Goal: Information Seeking & Learning: Check status

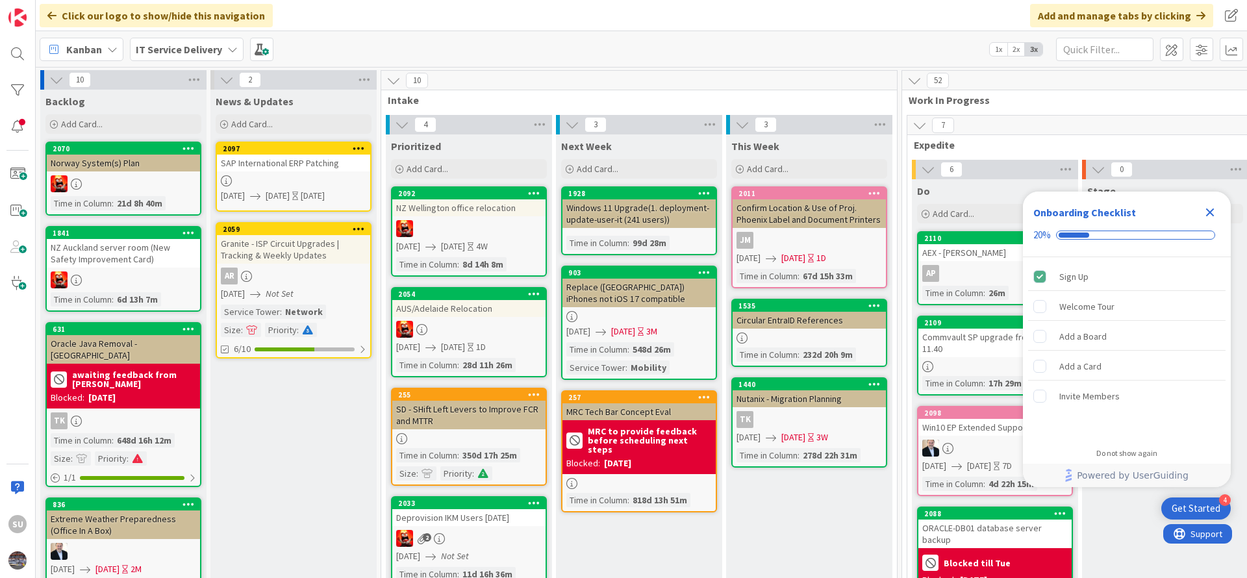
click at [1213, 208] on icon "Close Checklist" at bounding box center [1210, 212] width 8 height 8
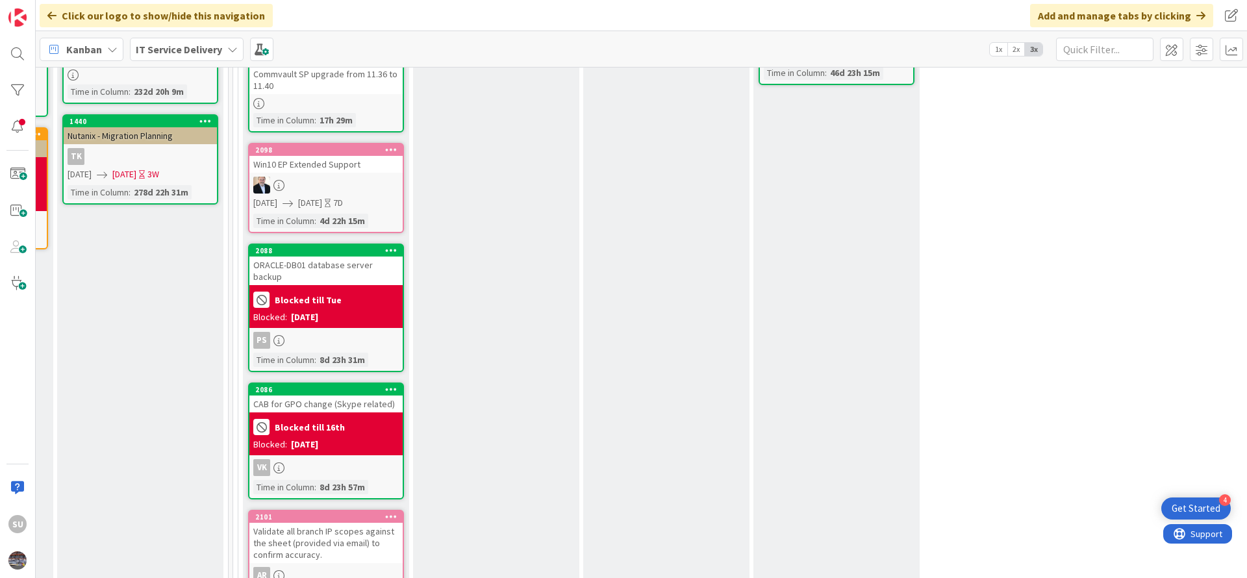
scroll to position [292, 669]
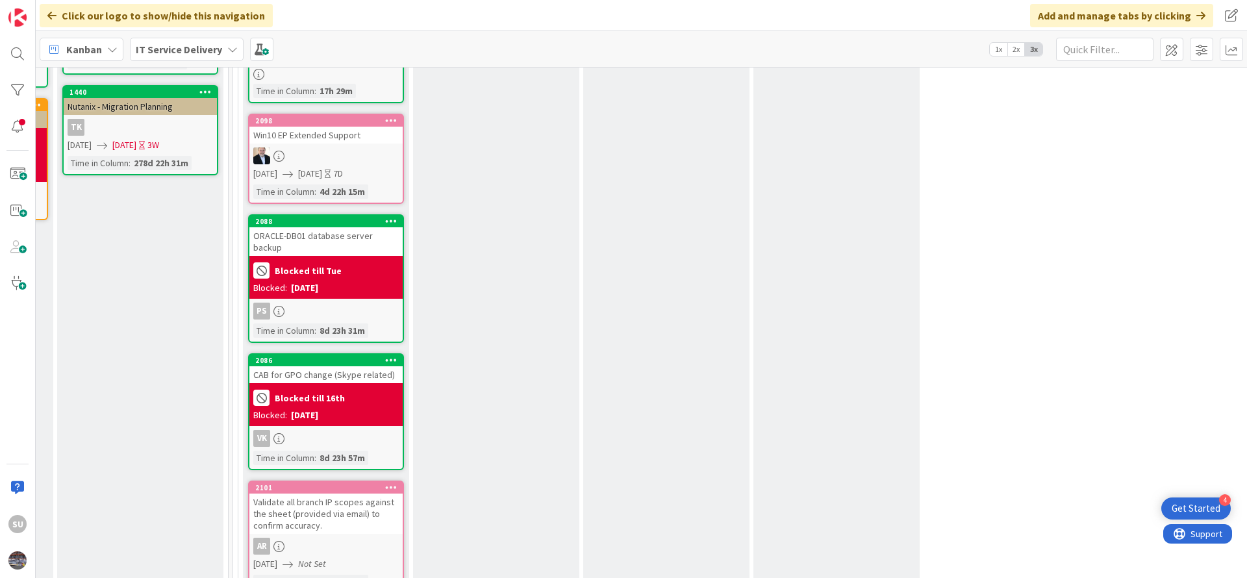
click at [331, 160] on div at bounding box center [325, 155] width 153 height 17
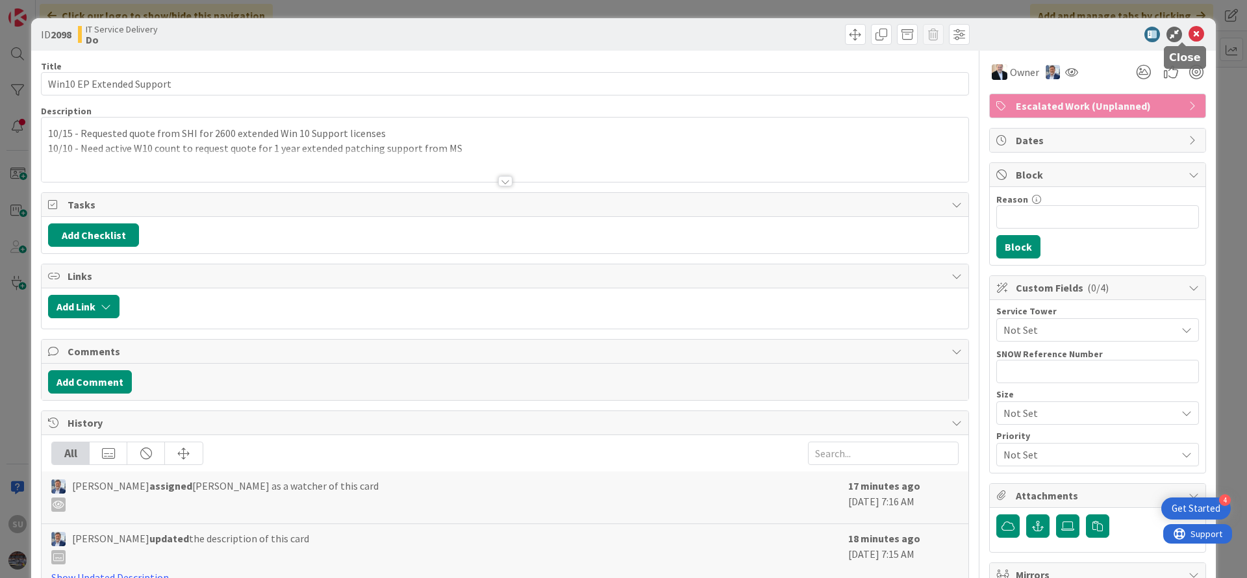
click at [1189, 32] on icon at bounding box center [1197, 35] width 16 height 16
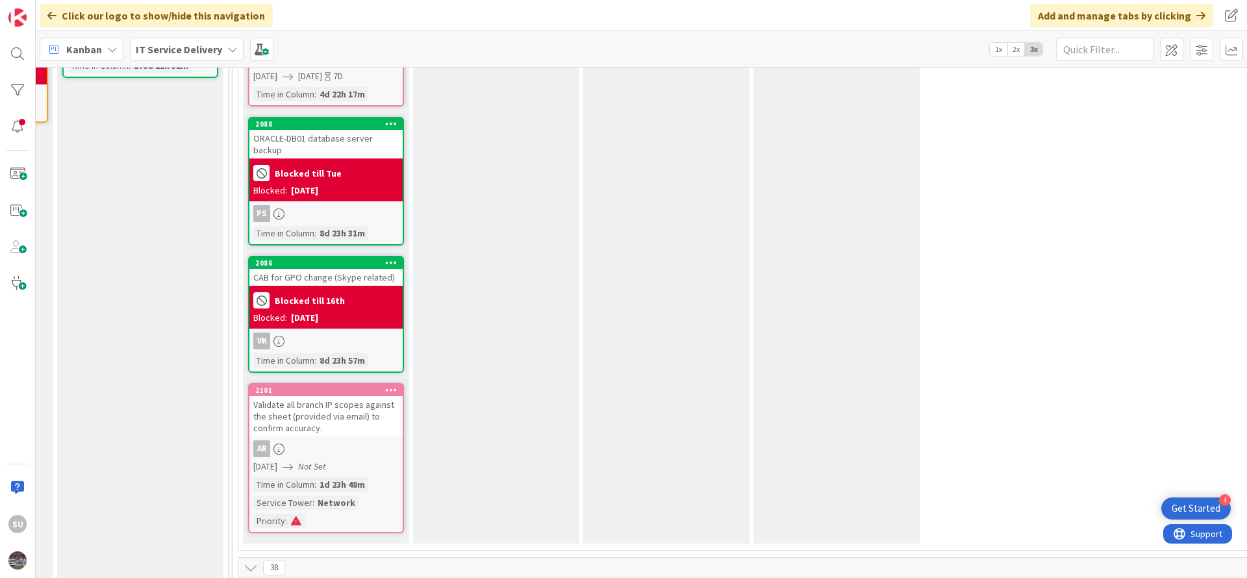
click at [323, 205] on div "PS" at bounding box center [325, 213] width 153 height 17
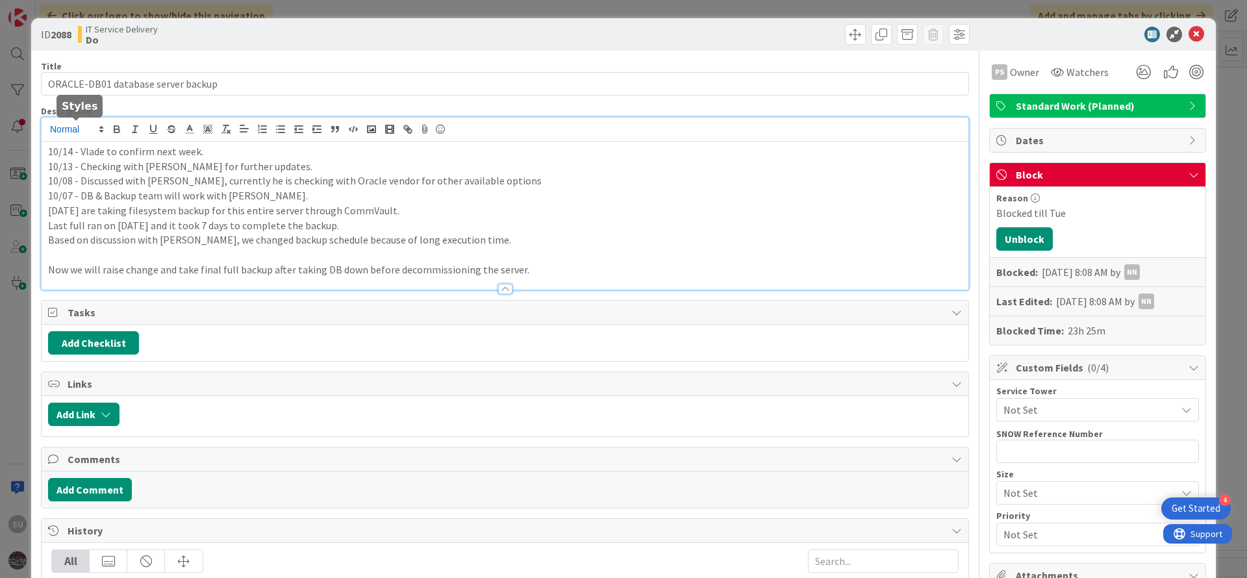
click at [44, 136] on div "10/14 - Vlade to confirm next week. 10/13 - Checking with [PERSON_NAME] for fur…" at bounding box center [505, 204] width 927 height 172
click at [1189, 32] on icon at bounding box center [1197, 35] width 16 height 16
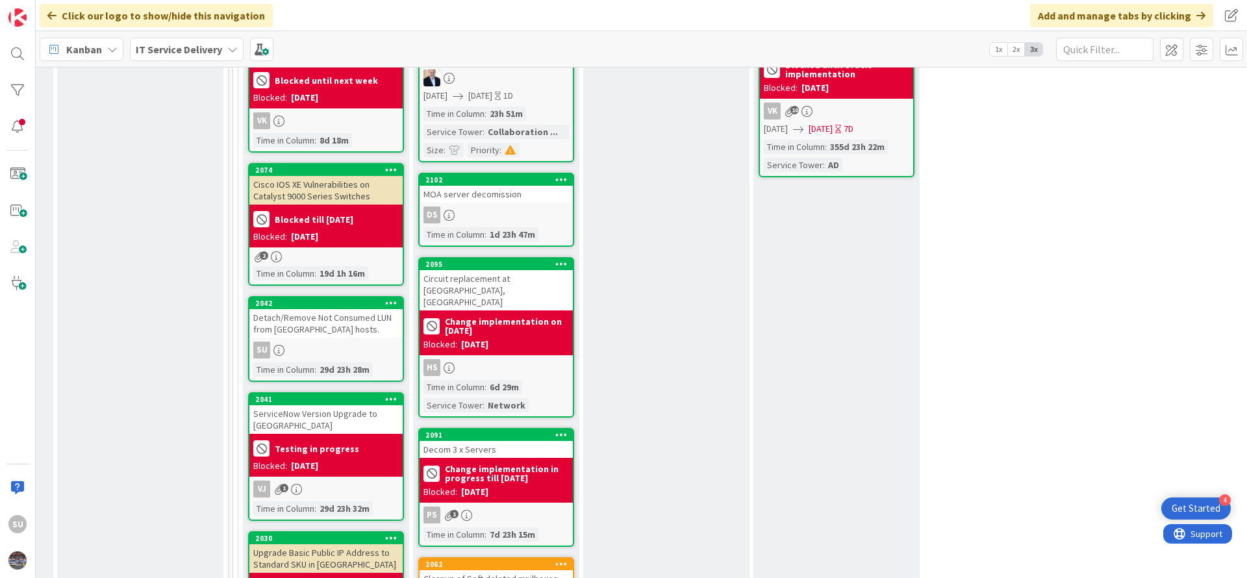
scroll to position [1072, 669]
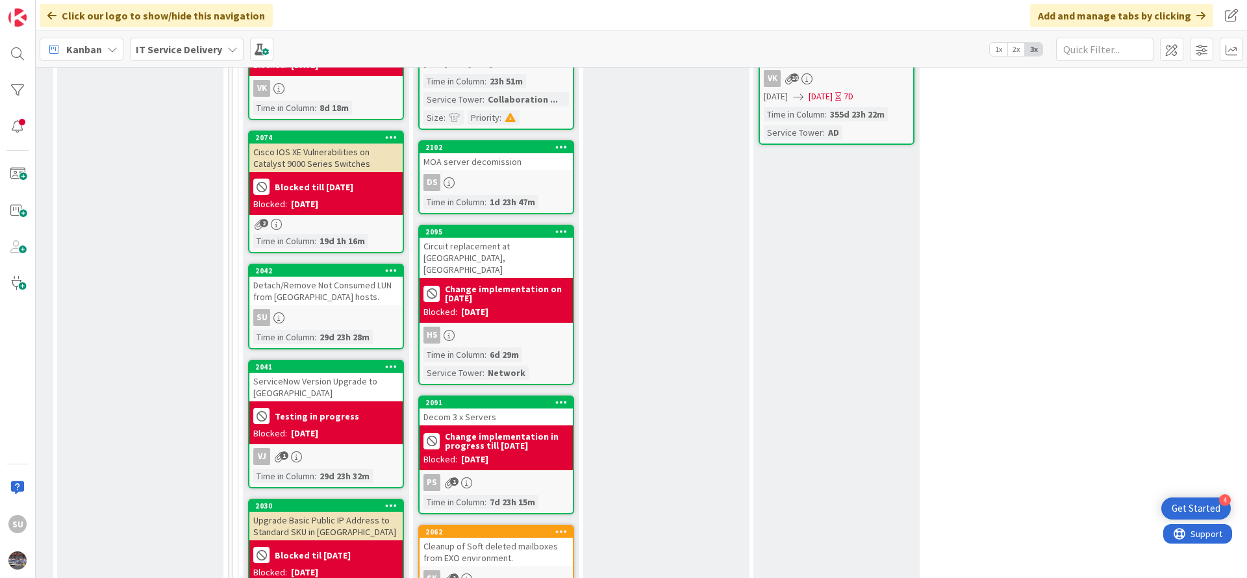
click at [326, 309] on div "SU" at bounding box center [325, 317] width 153 height 17
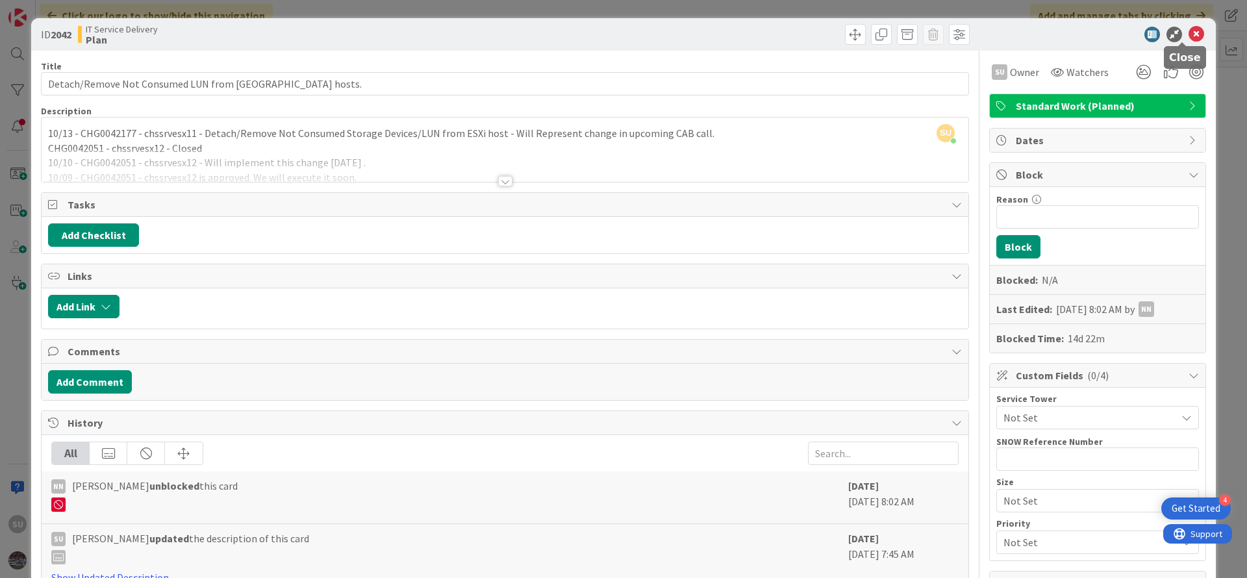
drag, startPoint x: 1179, startPoint y: 39, endPoint x: 1131, endPoint y: 47, distance: 48.8
click at [1189, 40] on icon at bounding box center [1197, 35] width 16 height 16
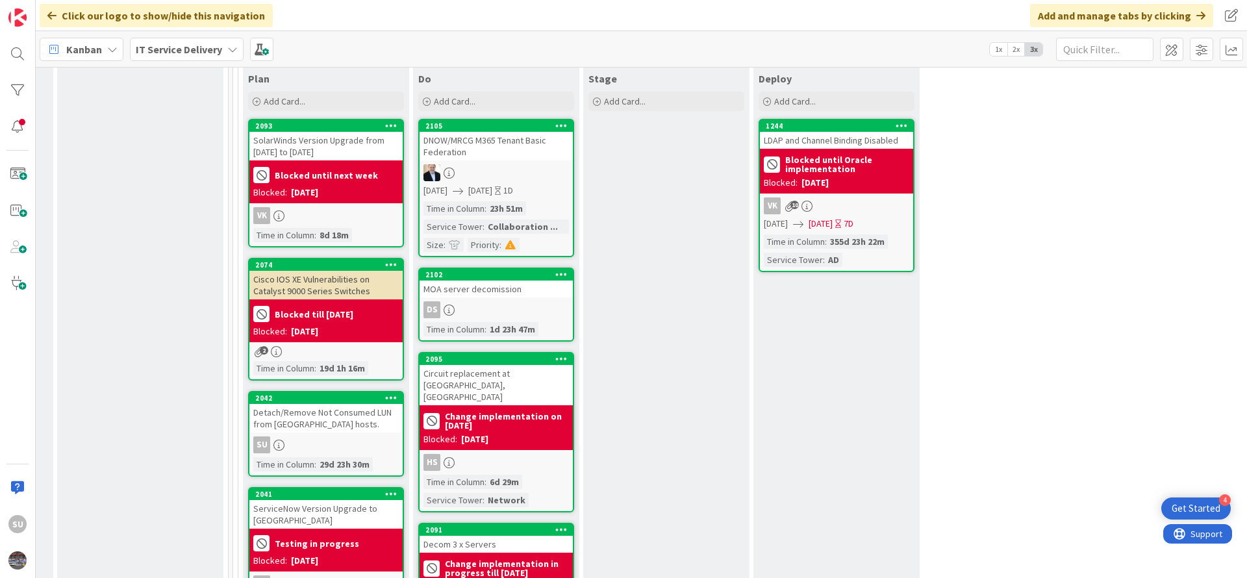
scroll to position [974, 669]
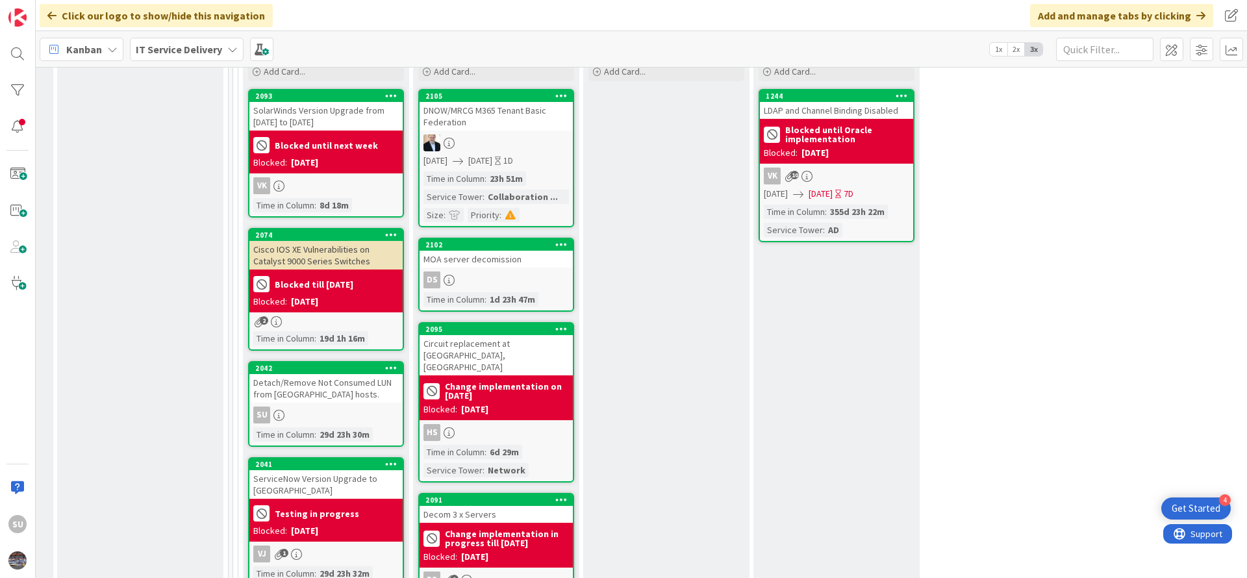
click at [486, 271] on div "DS" at bounding box center [496, 279] width 153 height 17
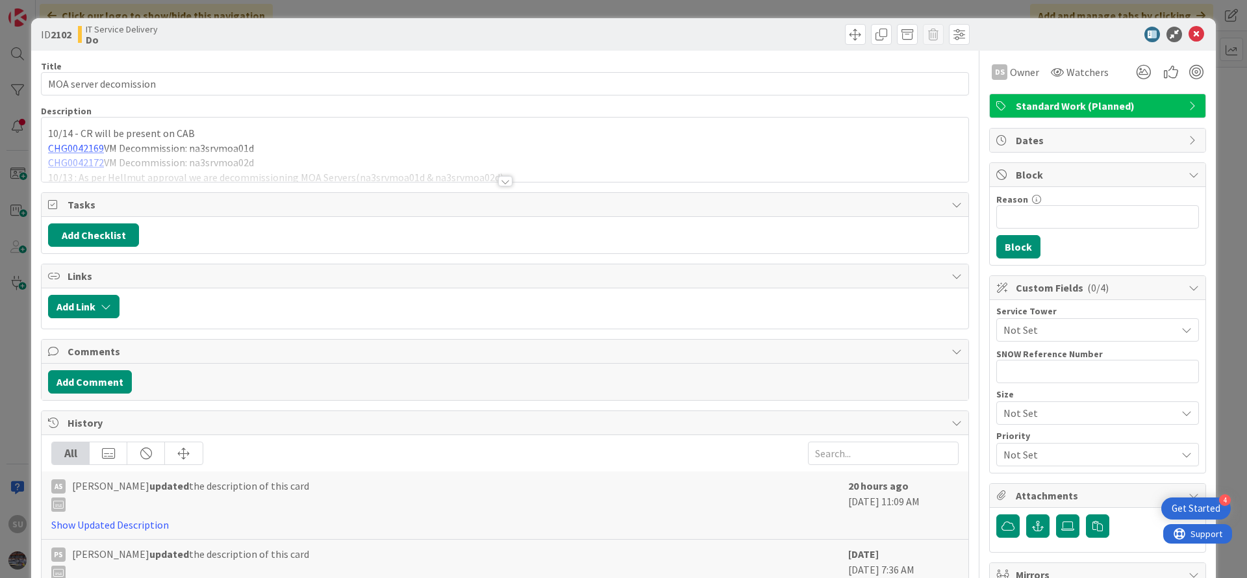
click at [498, 182] on div at bounding box center [505, 181] width 14 height 10
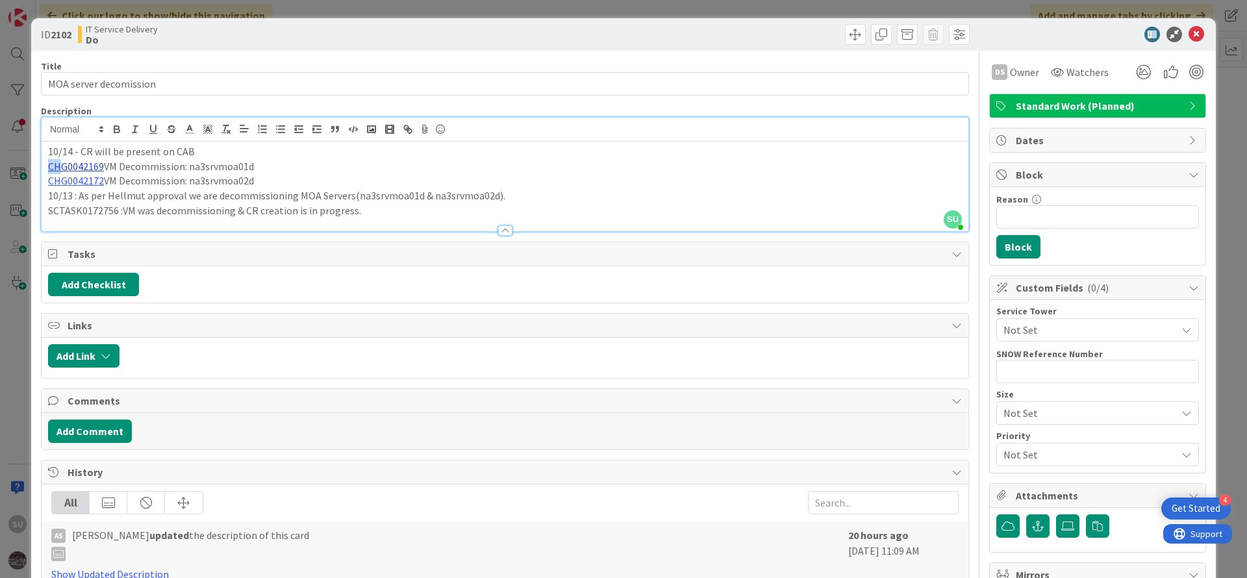
drag, startPoint x: 193, startPoint y: 157, endPoint x: 58, endPoint y: 159, distance: 135.1
click at [58, 161] on div "10/14 - CR will be present on CAB CHG0042169 VM Decommission: na3srvmoa01d CHG0…" at bounding box center [505, 187] width 927 height 90
click at [1189, 34] on icon at bounding box center [1197, 35] width 16 height 16
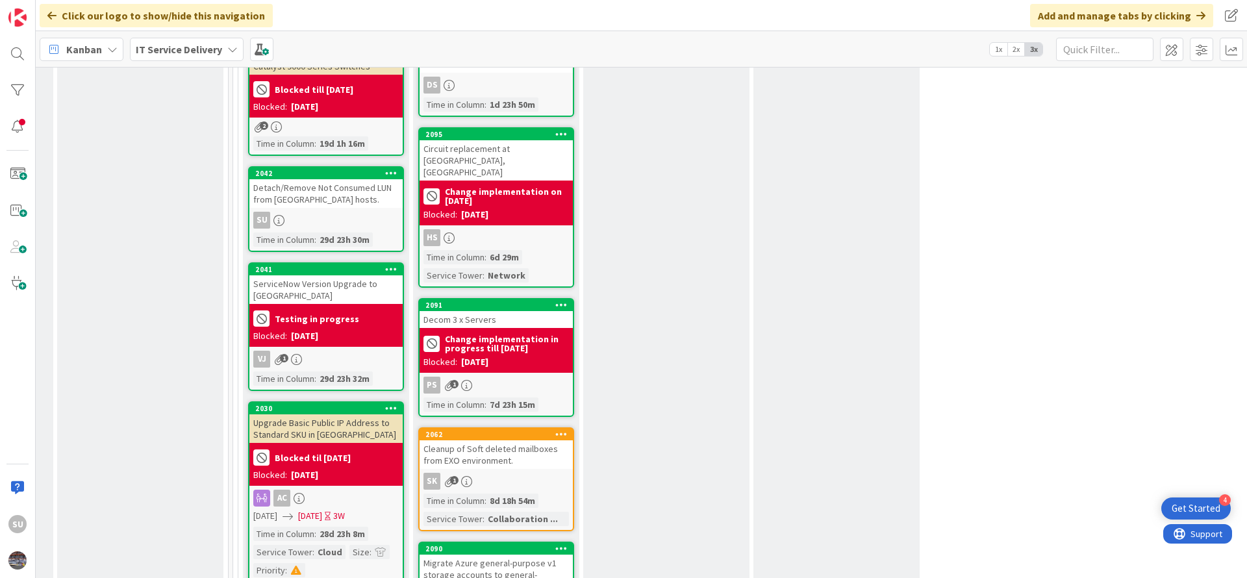
click at [505, 377] on div "PS 1" at bounding box center [496, 385] width 153 height 17
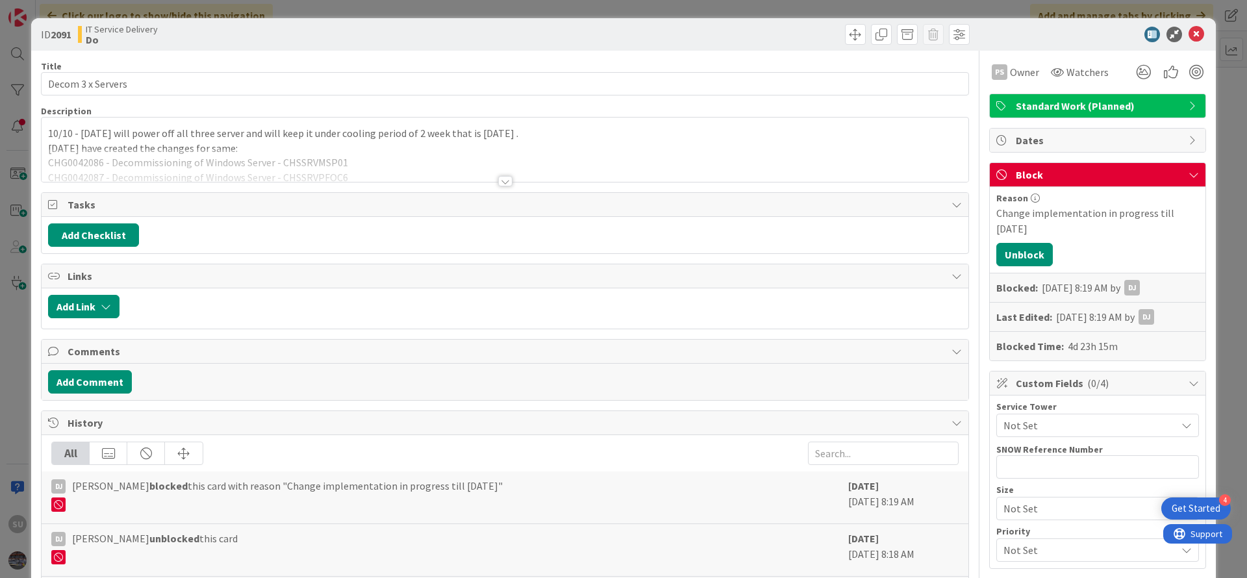
click at [500, 179] on div at bounding box center [505, 181] width 14 height 10
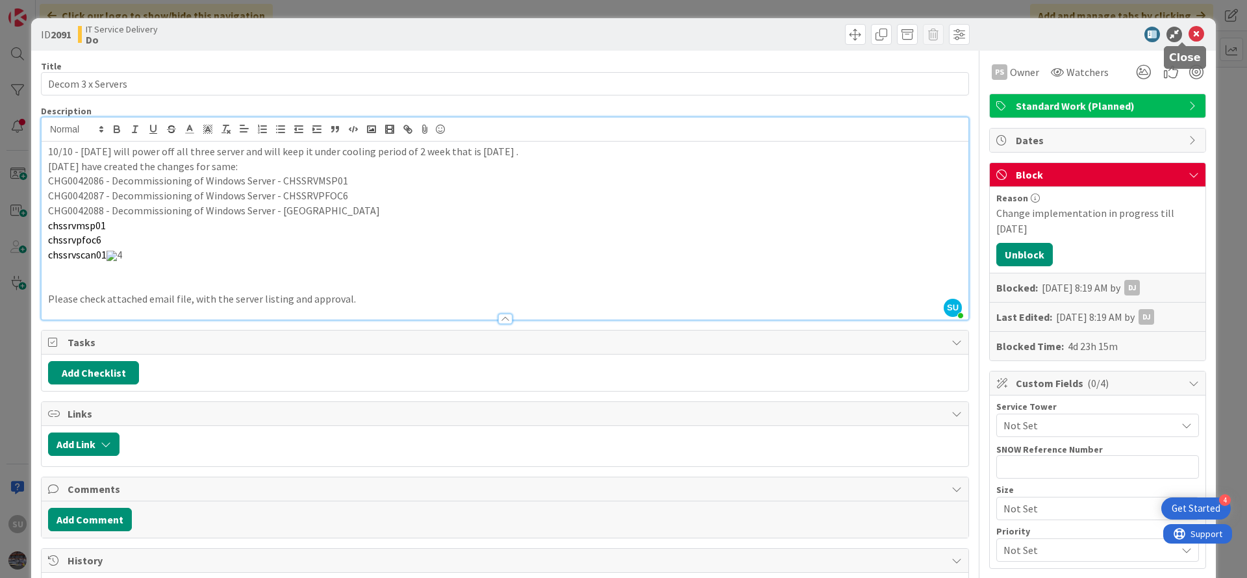
click at [1189, 28] on icon at bounding box center [1197, 35] width 16 height 16
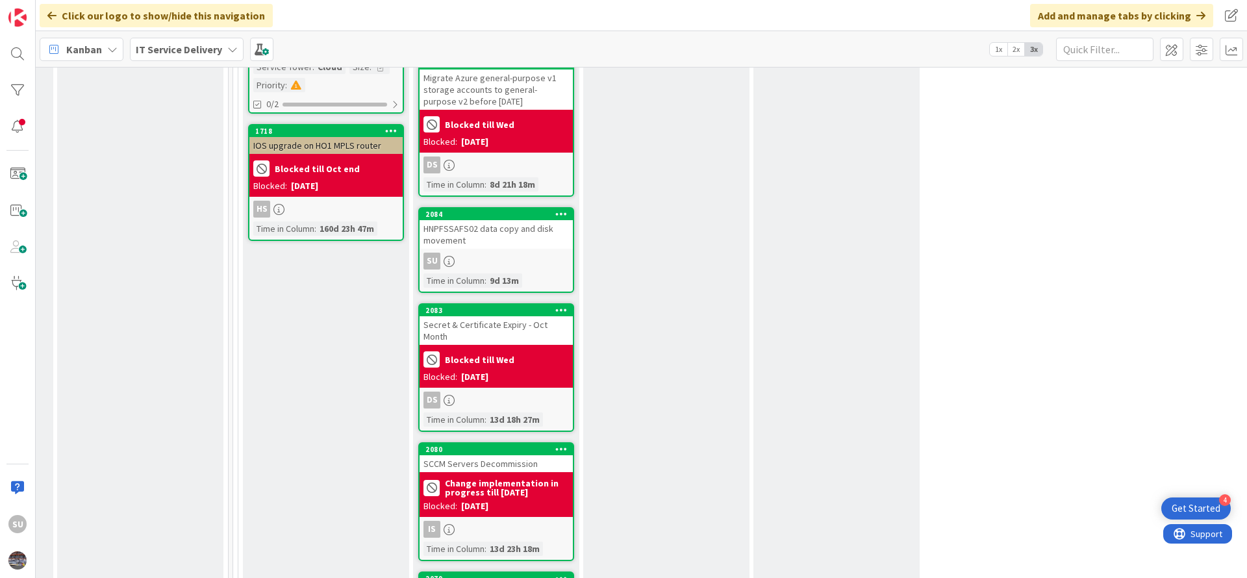
scroll to position [1656, 669]
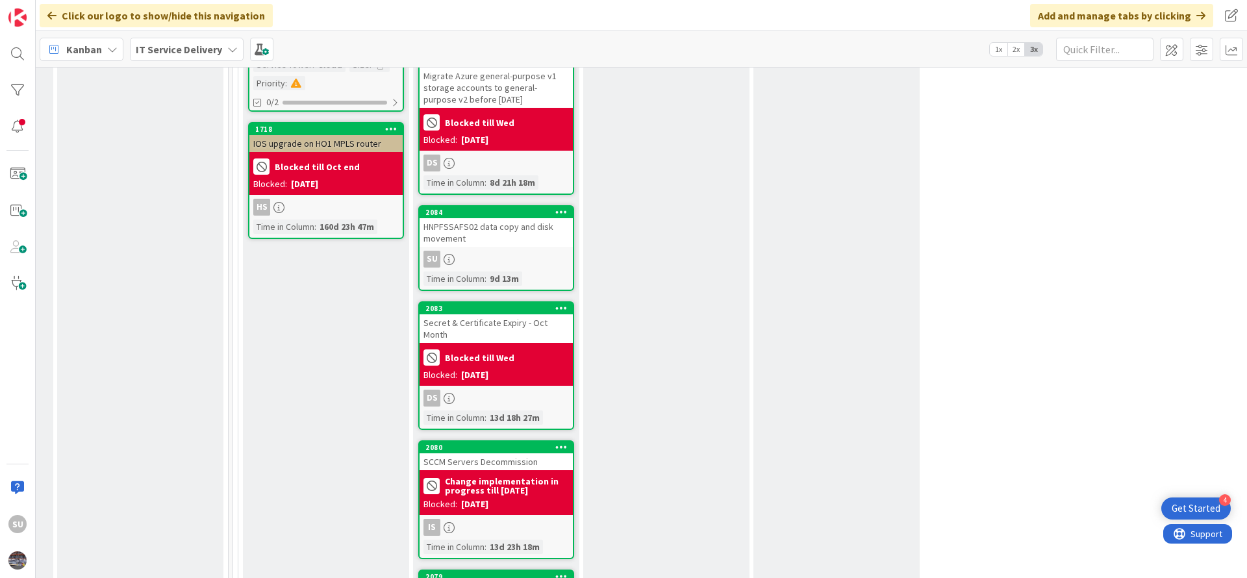
click at [494, 251] on div "SU" at bounding box center [496, 259] width 153 height 17
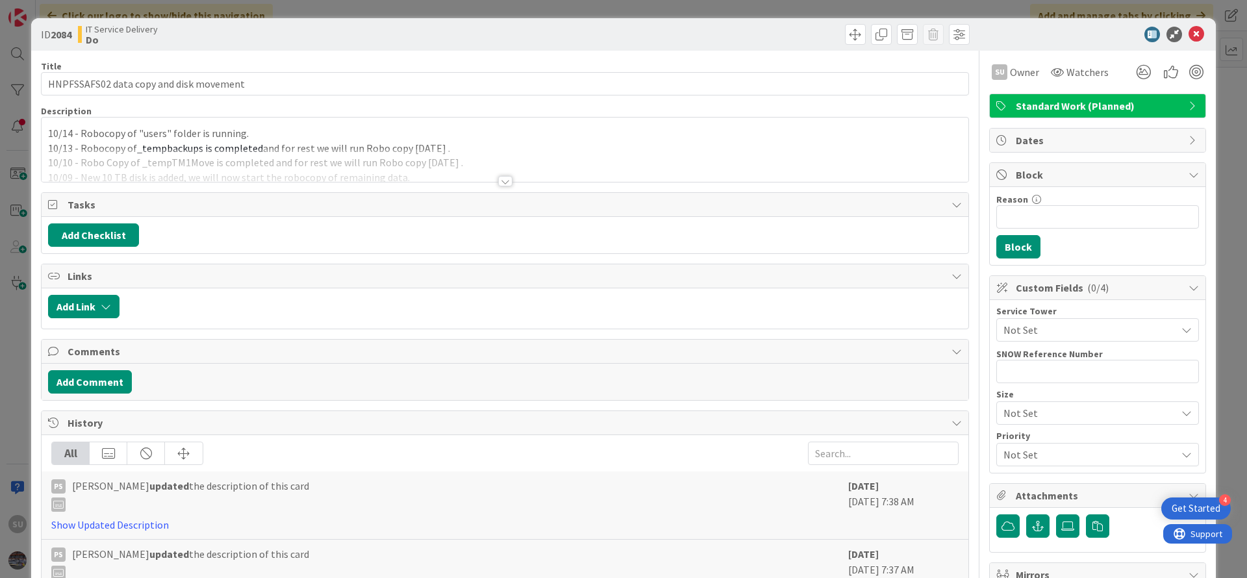
click at [500, 181] on div at bounding box center [505, 181] width 14 height 10
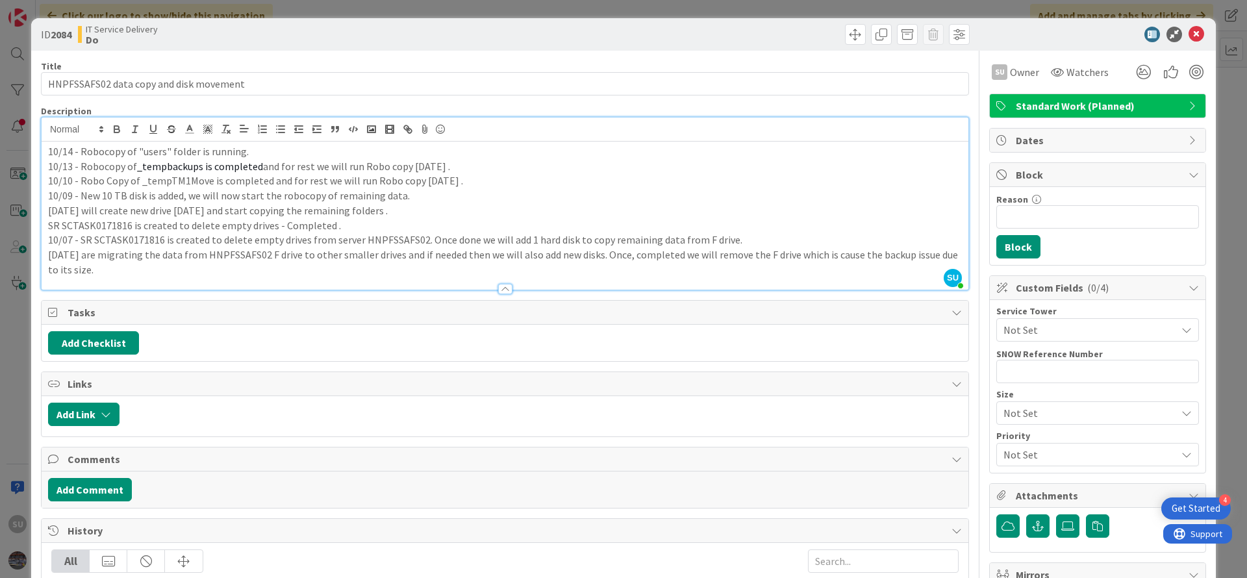
click at [45, 151] on div "10/14 - Robocopy of "users" folder is running. 10/13 - Robocopy of _tempbackups…" at bounding box center [505, 216] width 927 height 148
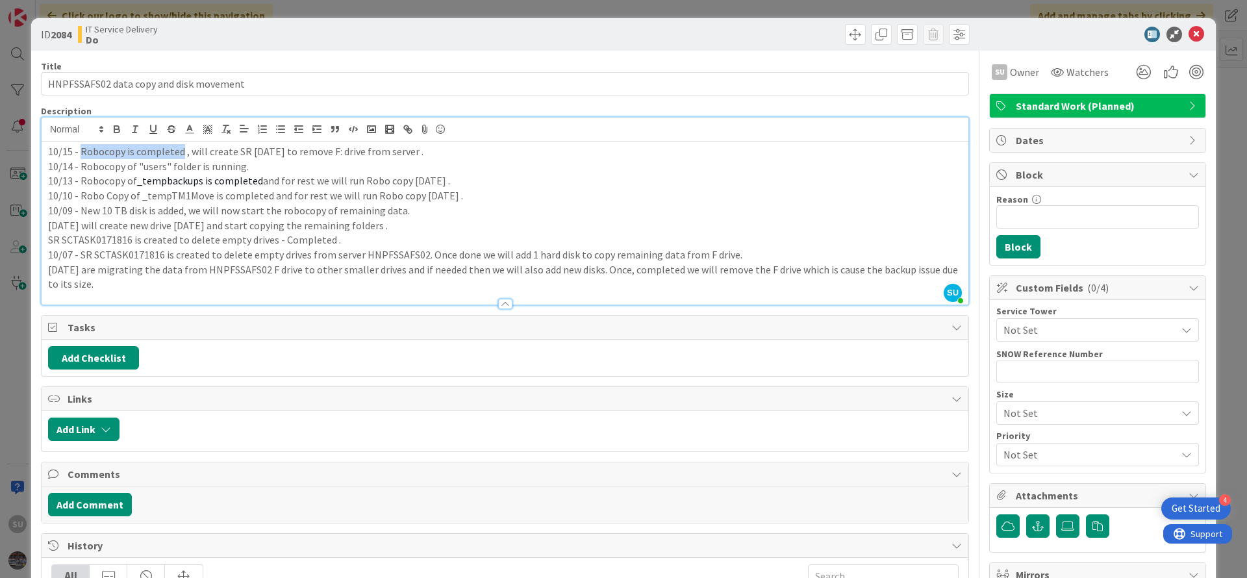
drag, startPoint x: 81, startPoint y: 155, endPoint x: 181, endPoint y: 152, distance: 100.1
click at [181, 152] on p "10/15 - Robocopy is completed , will create SR [DATE] to remove F: drive from s…" at bounding box center [505, 151] width 914 height 15
click at [1189, 34] on icon at bounding box center [1197, 35] width 16 height 16
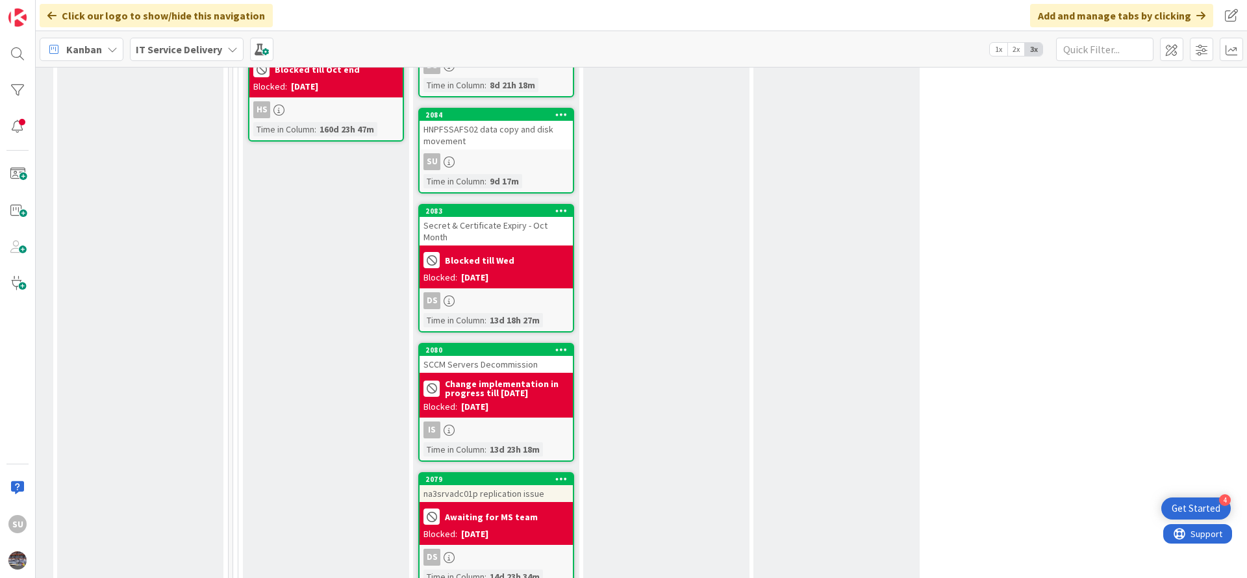
click at [517, 422] on div "Is" at bounding box center [496, 430] width 153 height 17
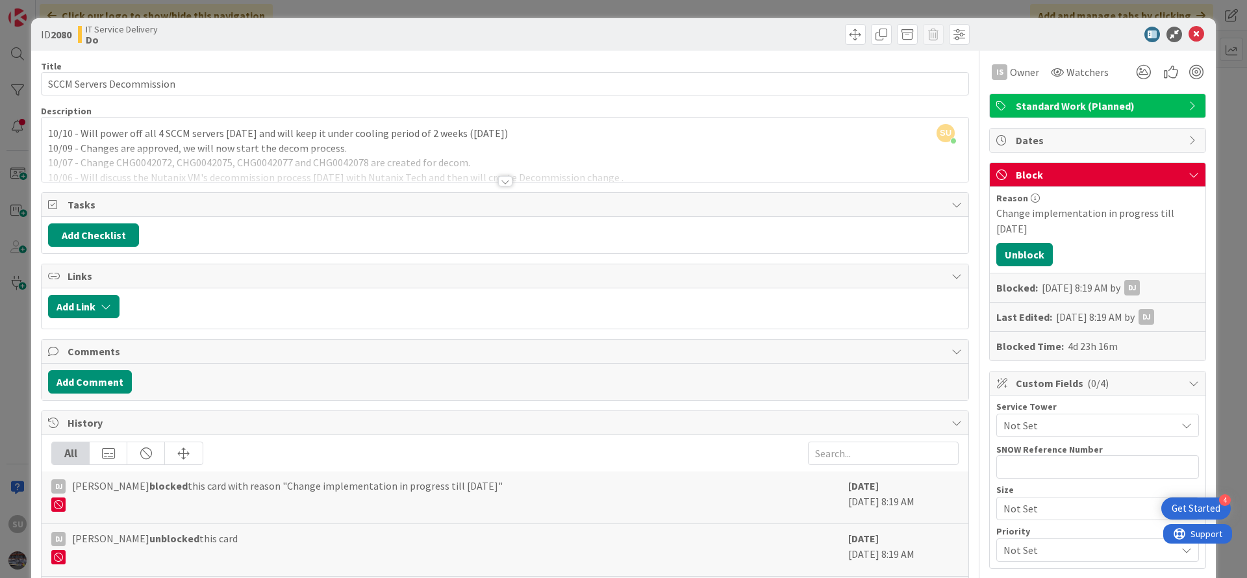
click at [498, 181] on div at bounding box center [505, 181] width 14 height 10
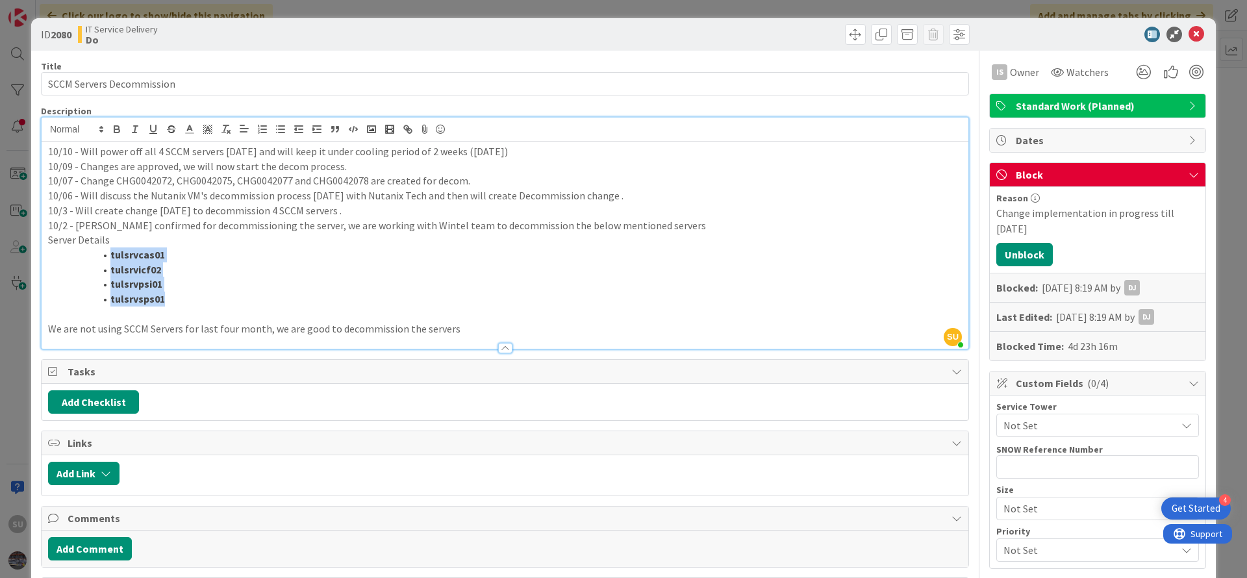
drag, startPoint x: 170, startPoint y: 303, endPoint x: 107, endPoint y: 258, distance: 77.3
click at [107, 258] on ol "tulsrvcas01 tulsrvicf02 tulsrvpsi01 tulsrvsps01" at bounding box center [505, 276] width 914 height 59
drag, startPoint x: 469, startPoint y: 152, endPoint x: 462, endPoint y: 151, distance: 7.2
click at [462, 151] on p "10/10 - Will power off all 4 SCCM servers [DATE] and will keep it under cooling…" at bounding box center [505, 151] width 914 height 15
click at [1189, 36] on icon at bounding box center [1197, 35] width 16 height 16
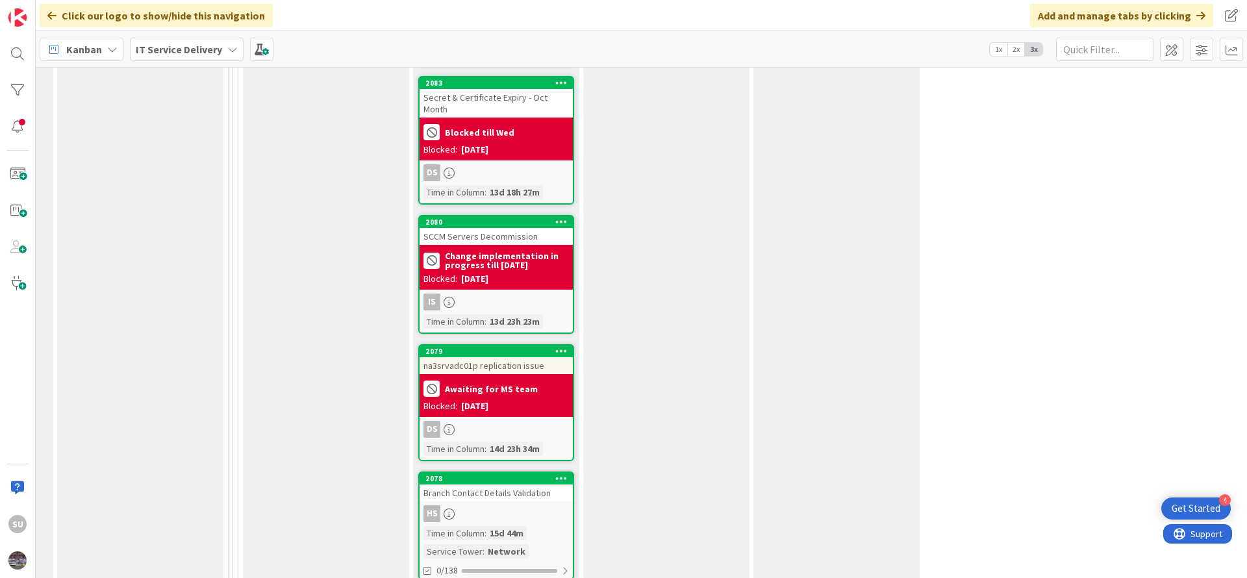
scroll to position [1851, 669]
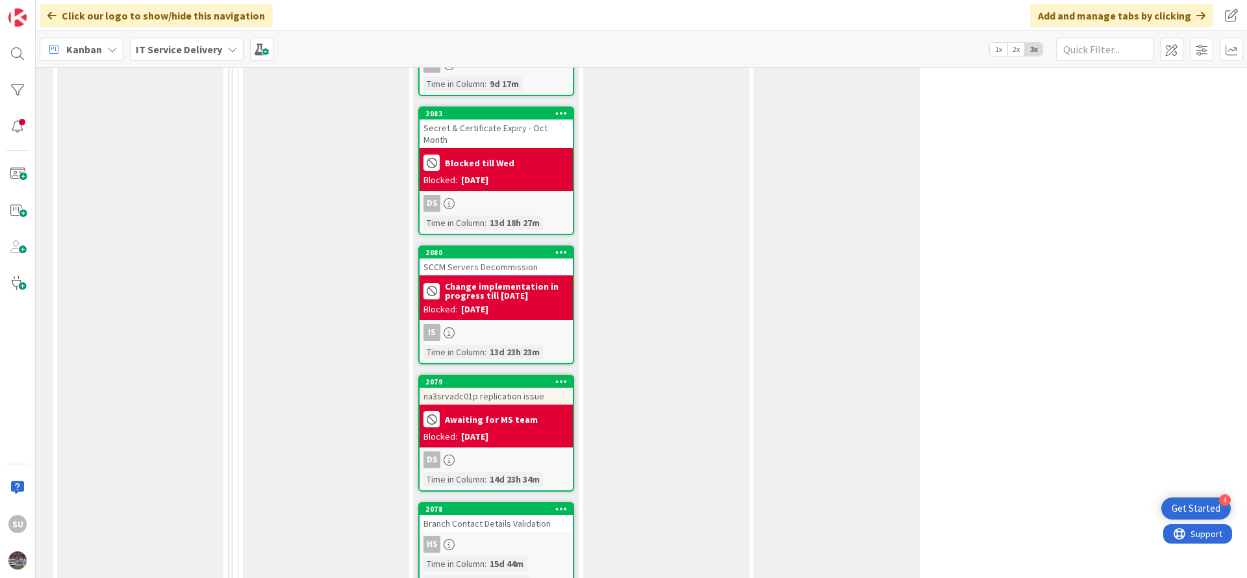
click at [521, 324] on div "Is" at bounding box center [496, 332] width 153 height 17
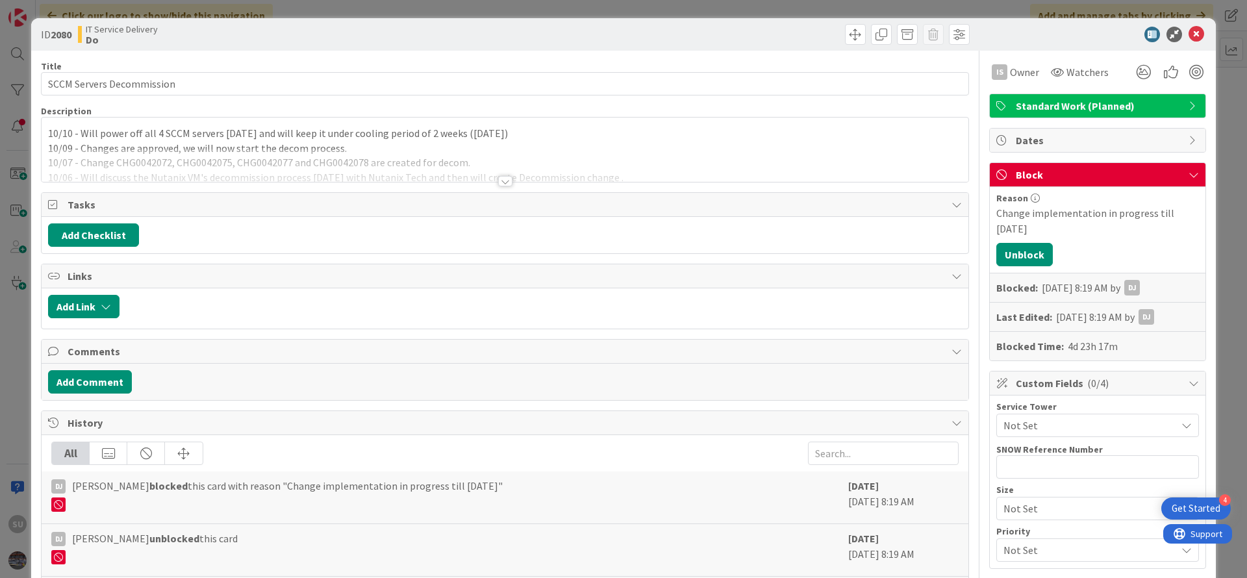
click at [499, 181] on div at bounding box center [505, 181] width 14 height 10
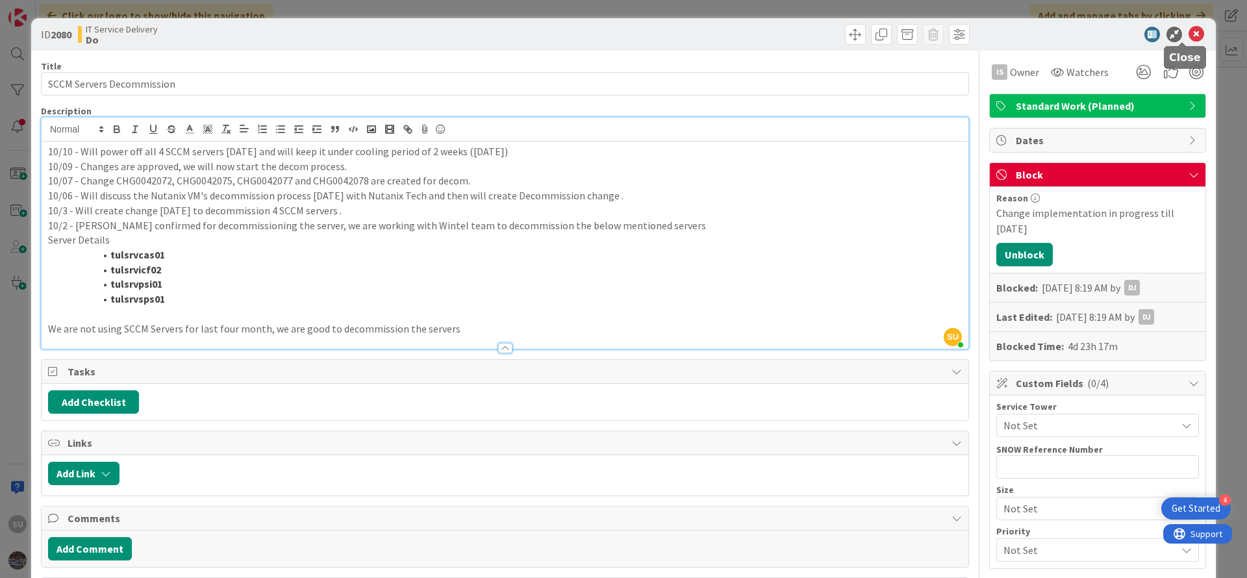
click at [1189, 34] on icon at bounding box center [1197, 35] width 16 height 16
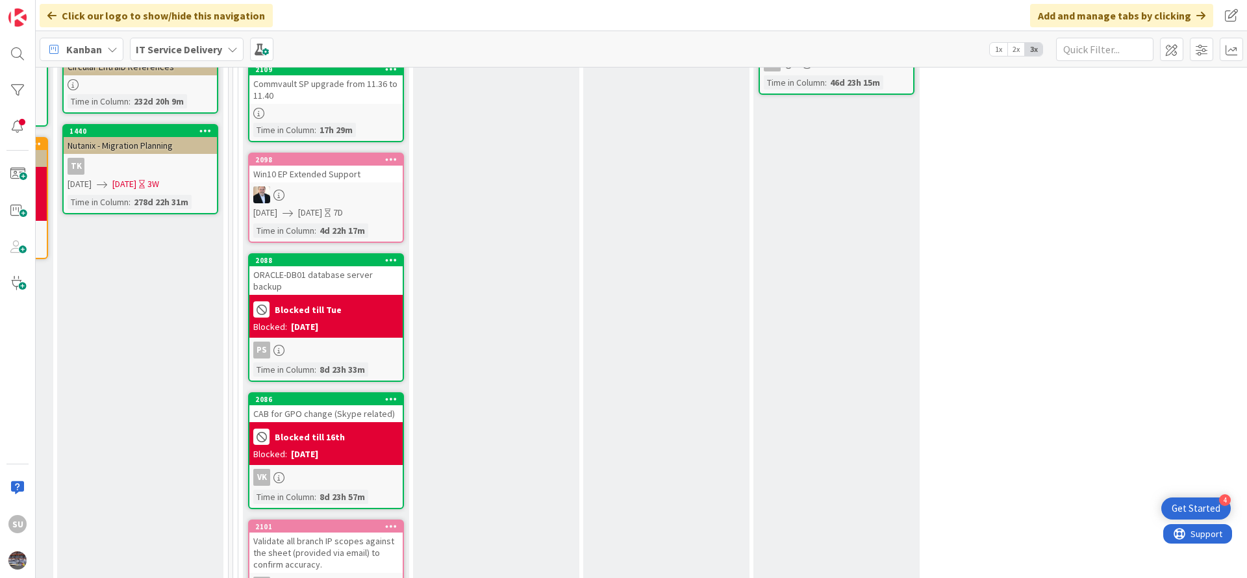
scroll to position [97, 669]
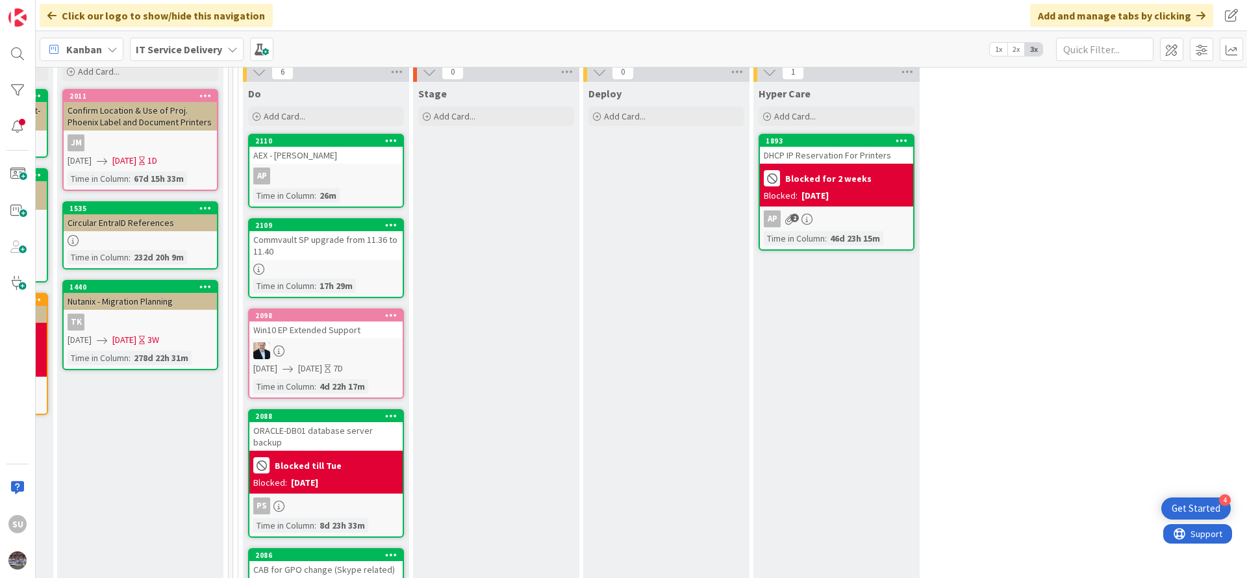
click at [335, 266] on div at bounding box center [325, 269] width 153 height 11
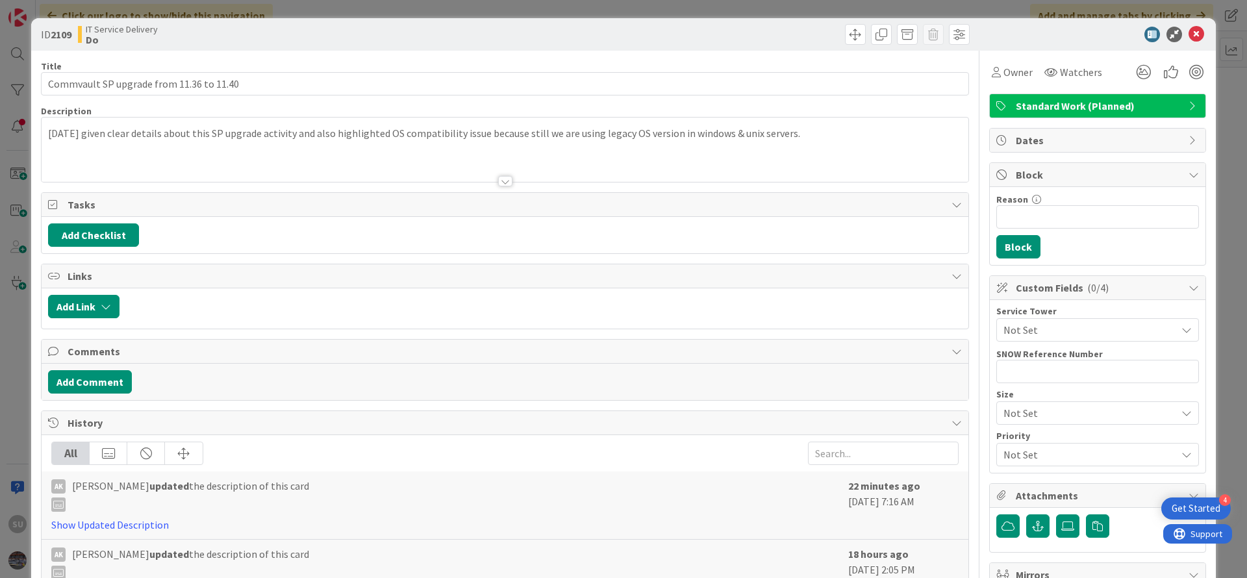
click at [498, 179] on div at bounding box center [505, 181] width 14 height 10
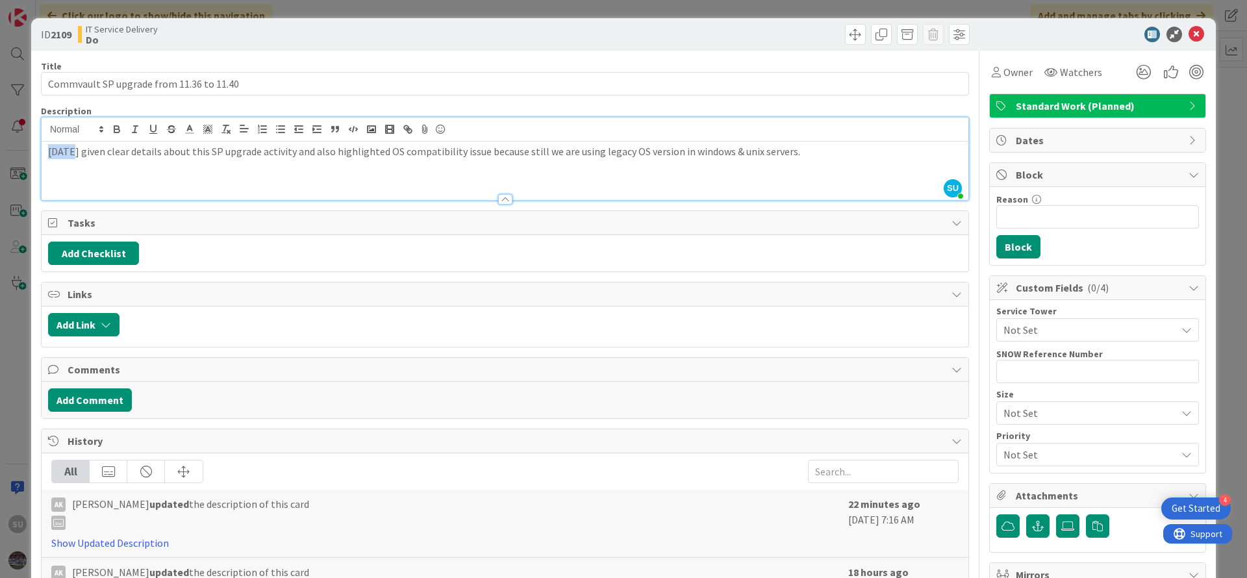
drag, startPoint x: 71, startPoint y: 150, endPoint x: 37, endPoint y: 150, distance: 33.8
click at [37, 150] on div "ID 2109 IT Service Delivery Do Title 40 / 128 Commvault SP upgrade from 11.36 t…" at bounding box center [623, 485] width 1185 height 935
click at [118, 151] on p "[DATE] given clear details about this SP upgrade activity and also highlighted …" at bounding box center [505, 151] width 914 height 15
drag, startPoint x: 143, startPoint y: 152, endPoint x: 90, endPoint y: 145, distance: 53.1
click at [90, 145] on p "[DATE] given clear details about this SP upgrade activity and also highlighted …" at bounding box center [505, 151] width 914 height 15
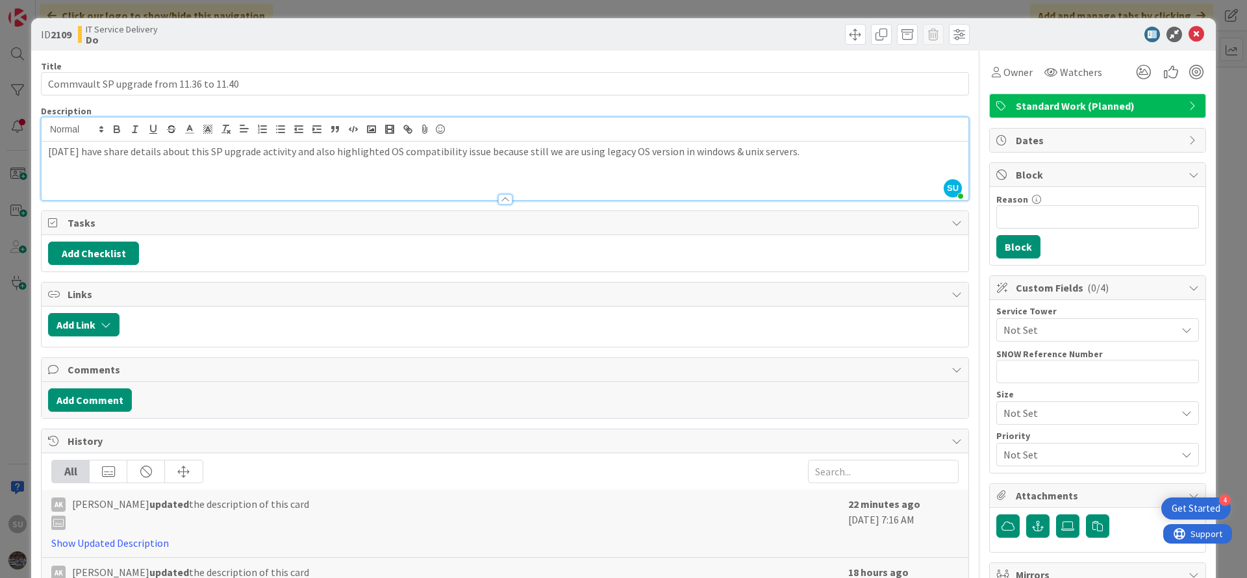
click at [216, 153] on p "[DATE] have share details about this SP upgrade activity and also highlighted O…" at bounding box center [505, 151] width 914 height 15
drag, startPoint x: 342, startPoint y: 154, endPoint x: 318, endPoint y: 155, distance: 24.7
click at [318, 155] on p "[DATE] have share details about the SP upgrade activity and also highlighted OS…" at bounding box center [505, 151] width 914 height 15
drag, startPoint x: 527, startPoint y: 154, endPoint x: 510, endPoint y: 154, distance: 16.9
click at [510, 154] on p "[DATE] have share details about the SP upgrade activity and highlighted OS comp…" at bounding box center [505, 151] width 914 height 15
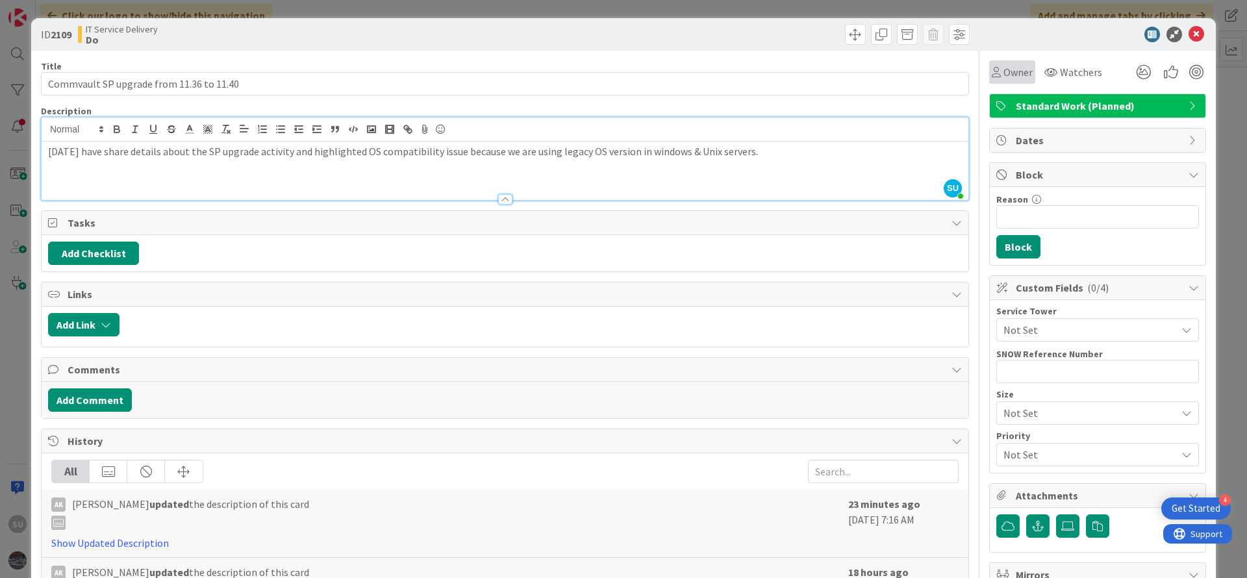
click at [1003, 75] on span "Owner" at bounding box center [1017, 72] width 29 height 16
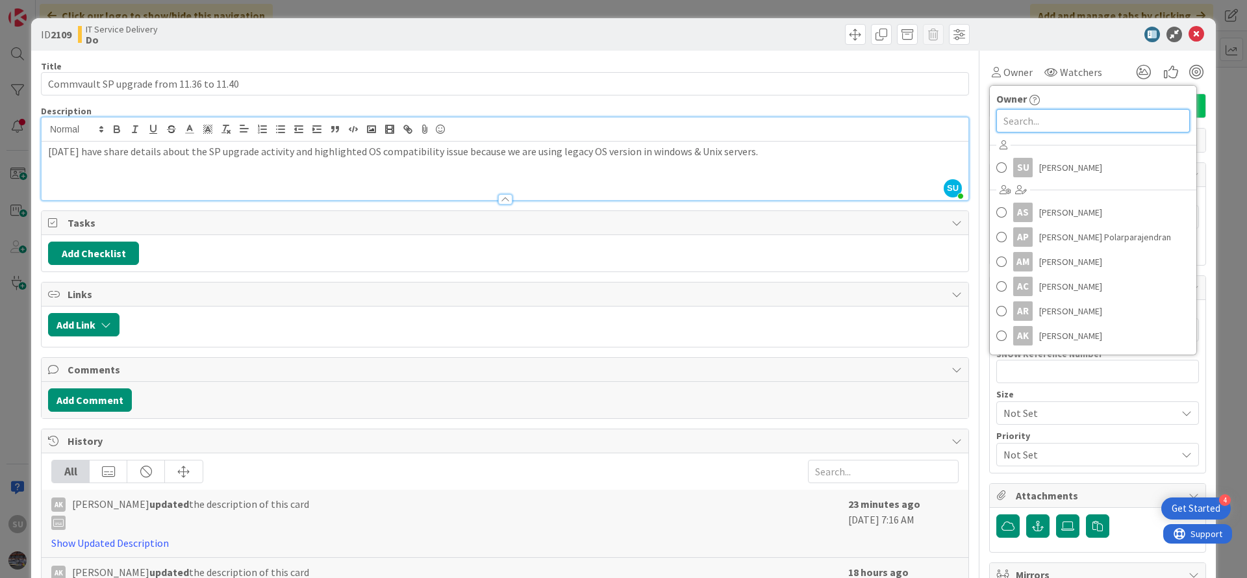
click at [1034, 123] on input "text" at bounding box center [1093, 120] width 194 height 23
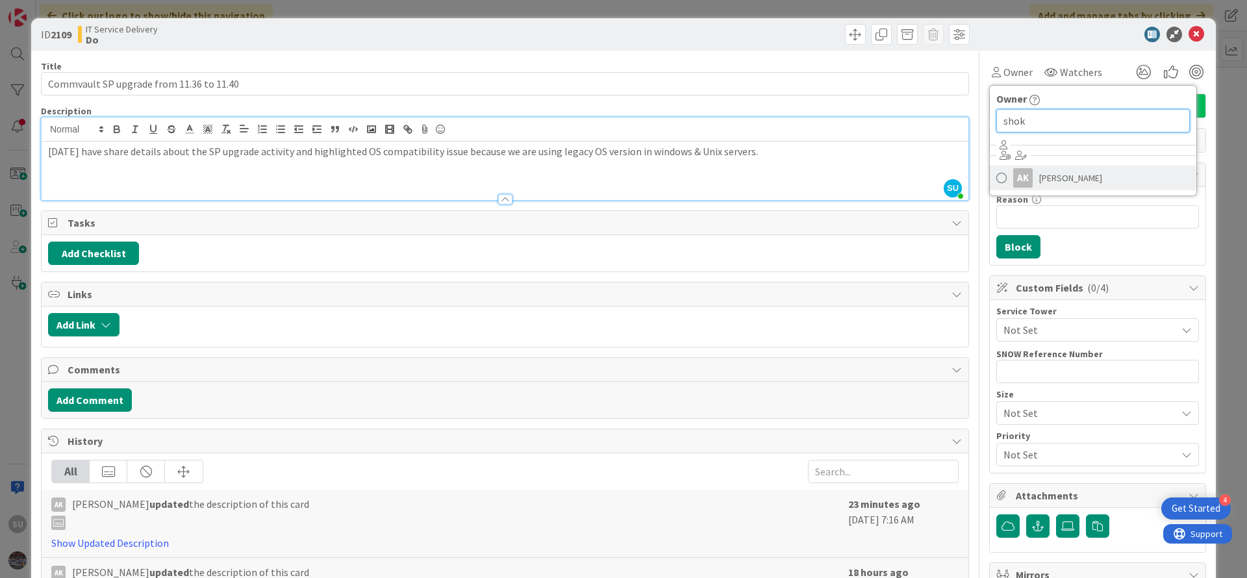
type input "shok"
click at [996, 174] on span at bounding box center [1001, 177] width 10 height 19
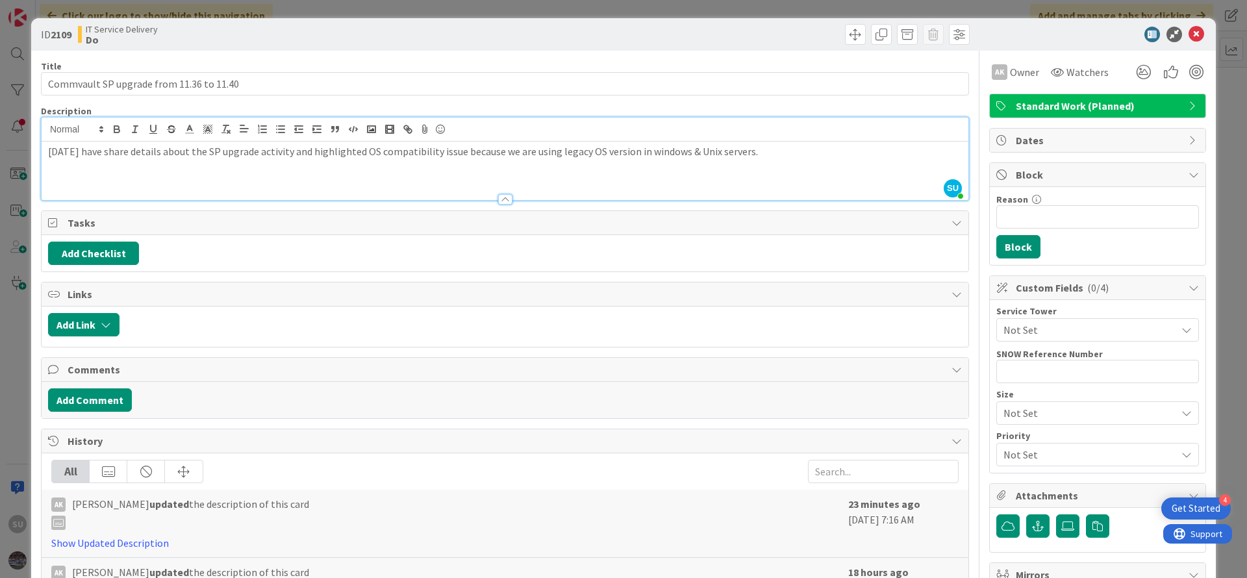
click at [269, 154] on p "[DATE] have share details about the SP upgrade activity and highlighted OS comp…" at bounding box center [505, 151] width 914 height 15
click at [1189, 32] on icon at bounding box center [1197, 35] width 16 height 16
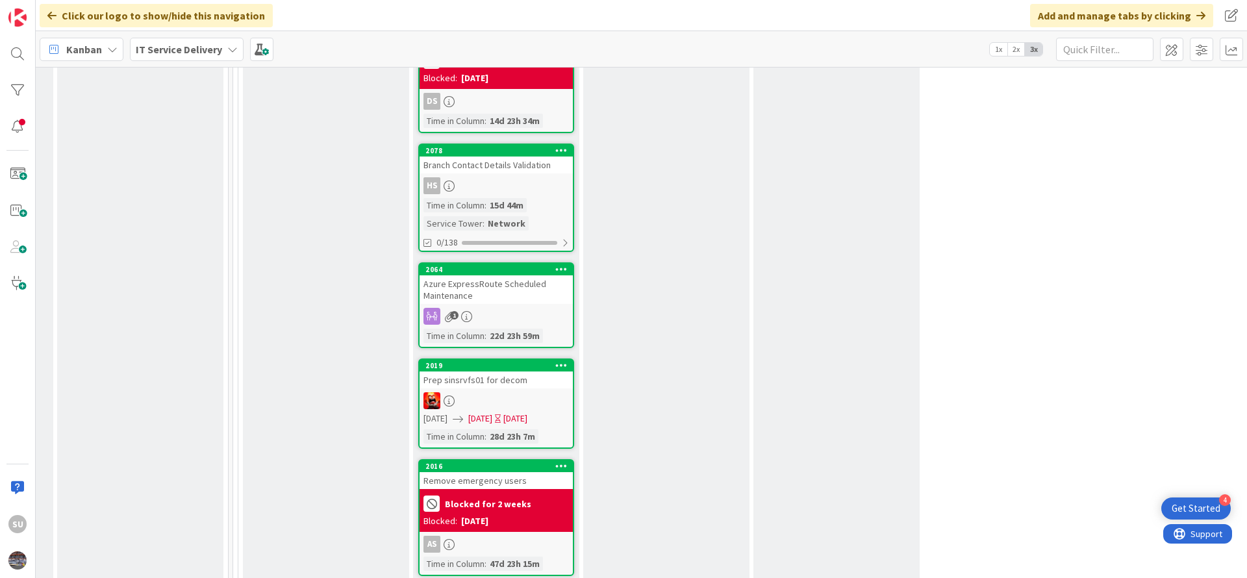
scroll to position [2241, 669]
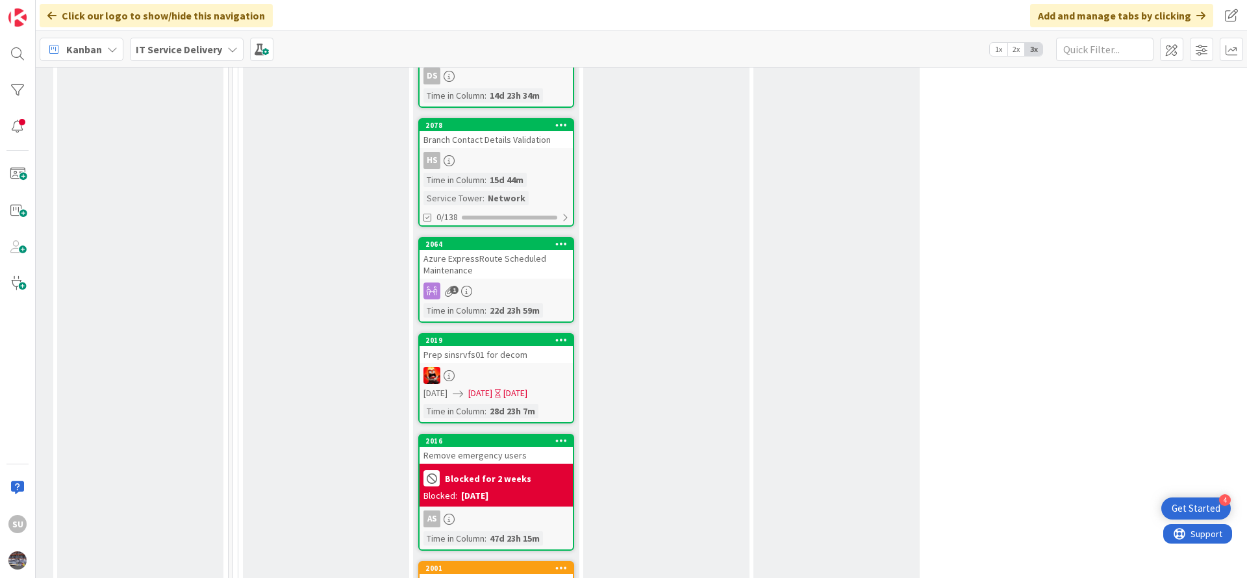
click at [485, 367] on div at bounding box center [496, 375] width 153 height 17
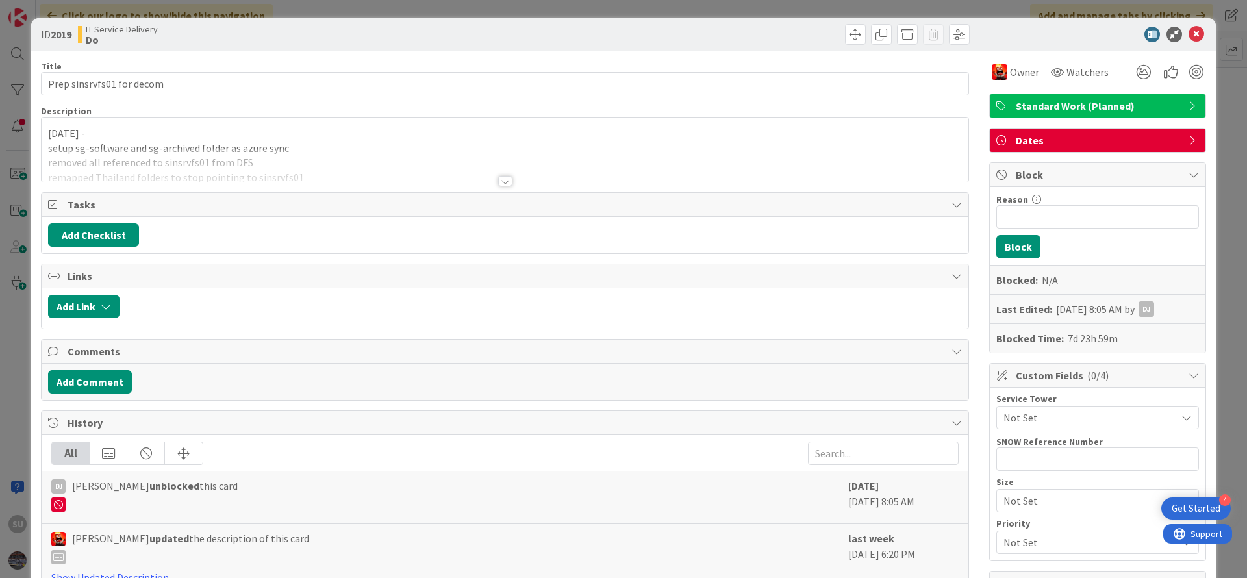
click at [498, 178] on div at bounding box center [505, 181] width 14 height 10
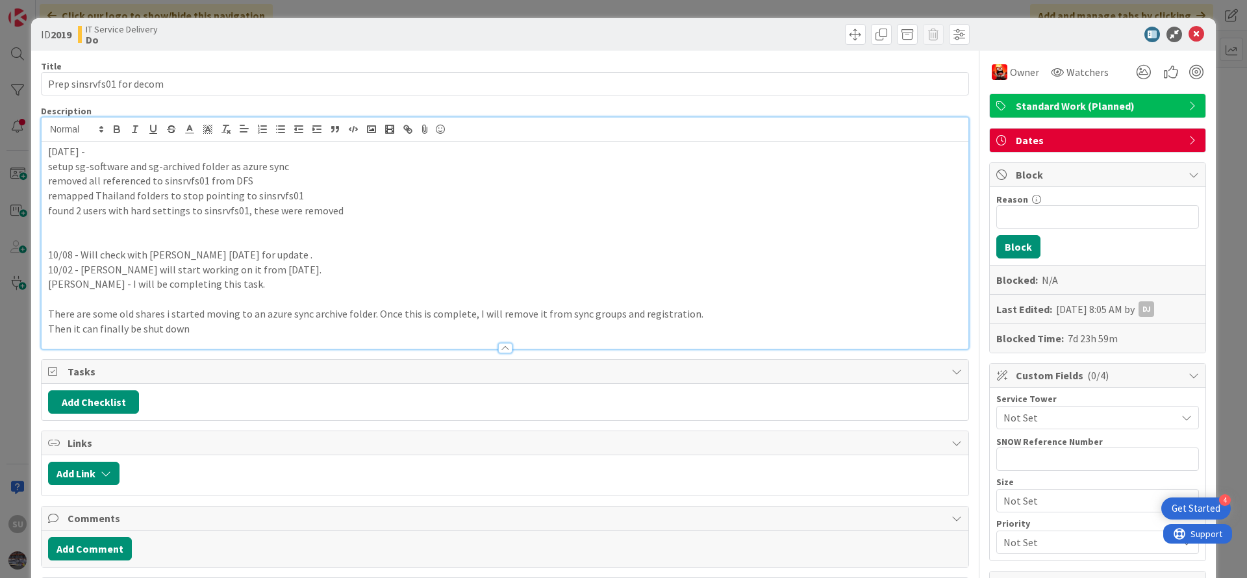
click at [44, 147] on div "[DATE] - setup sg-software and sg-archived folder as azure sync removed all ref…" at bounding box center [505, 245] width 927 height 207
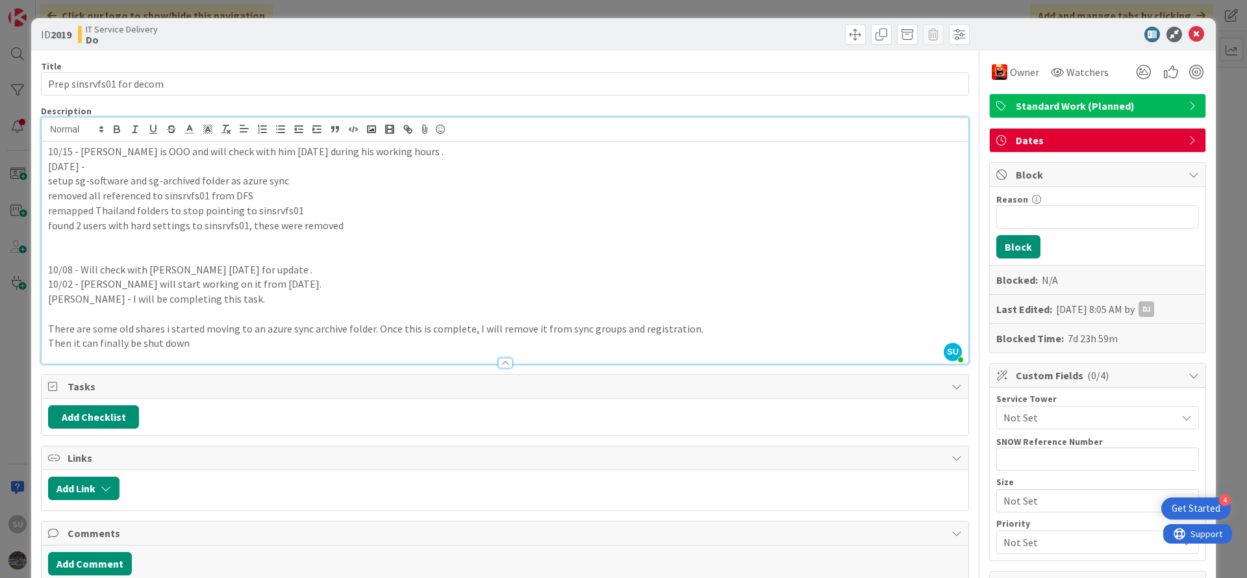
click at [136, 154] on p "10/15 - [PERSON_NAME] is OOO and will check with him [DATE] during his working …" at bounding box center [505, 151] width 914 height 15
click at [555, 242] on p at bounding box center [505, 240] width 914 height 15
click at [1189, 34] on icon at bounding box center [1197, 35] width 16 height 16
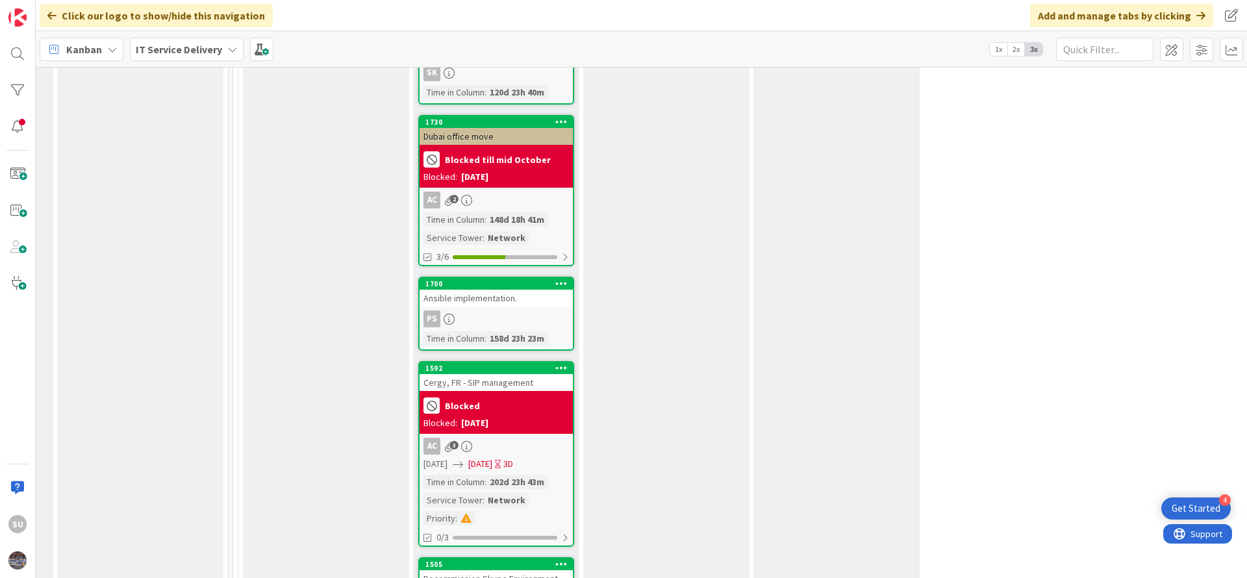
scroll to position [3994, 669]
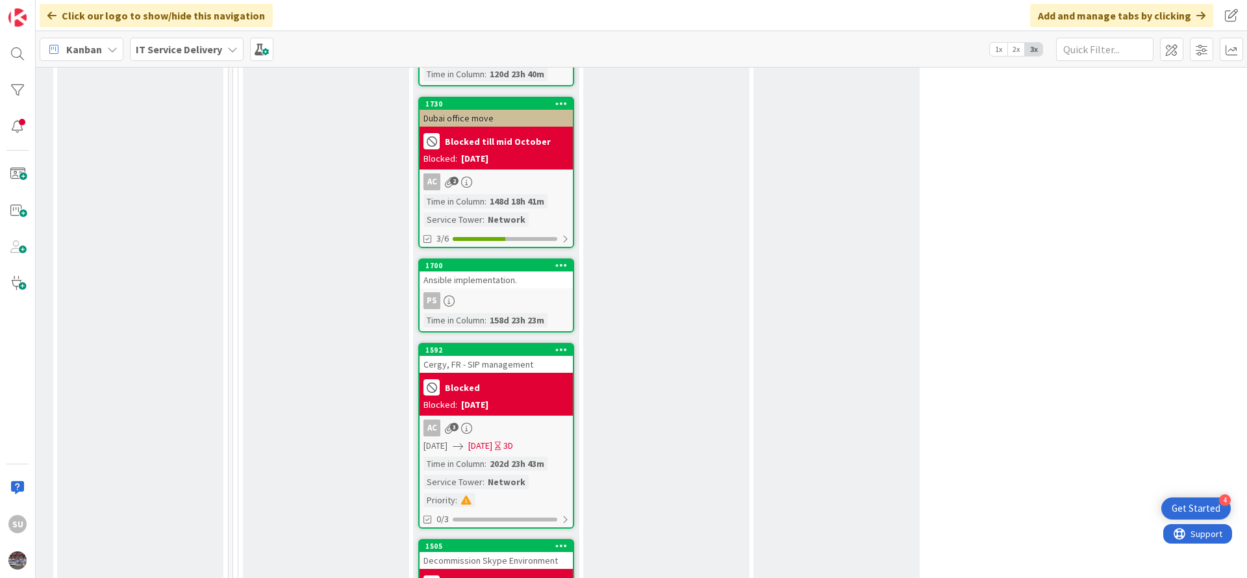
click at [490, 292] on div "PS" at bounding box center [496, 300] width 153 height 17
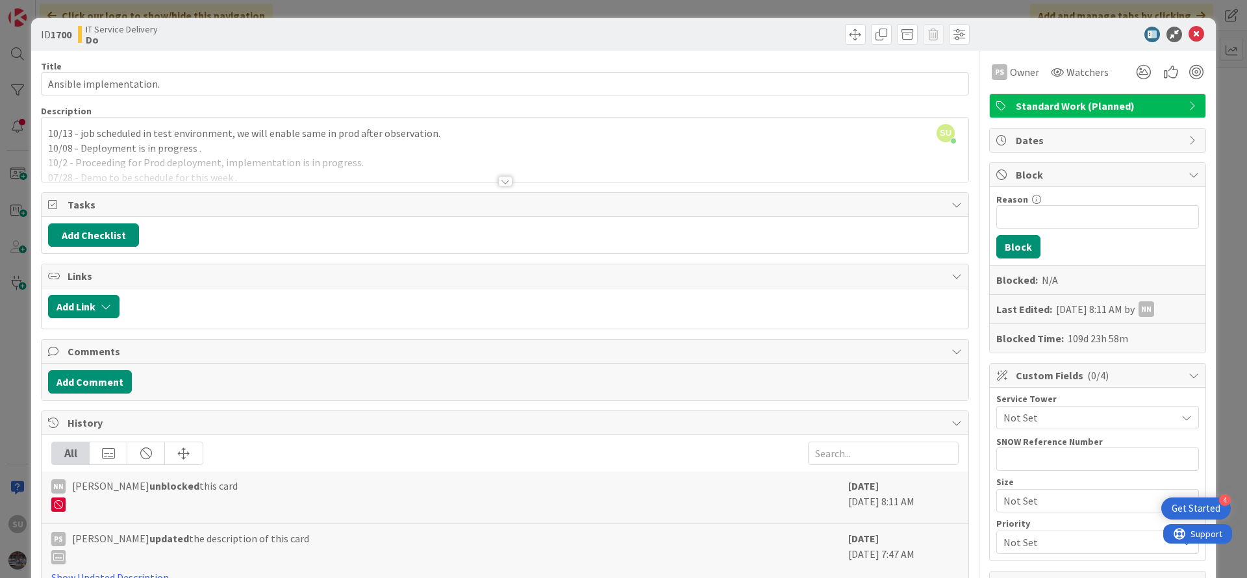
click at [43, 129] on div "SU [PERSON_NAME] just joined 10/13 - job scheduled in test environment, we will…" at bounding box center [505, 150] width 927 height 64
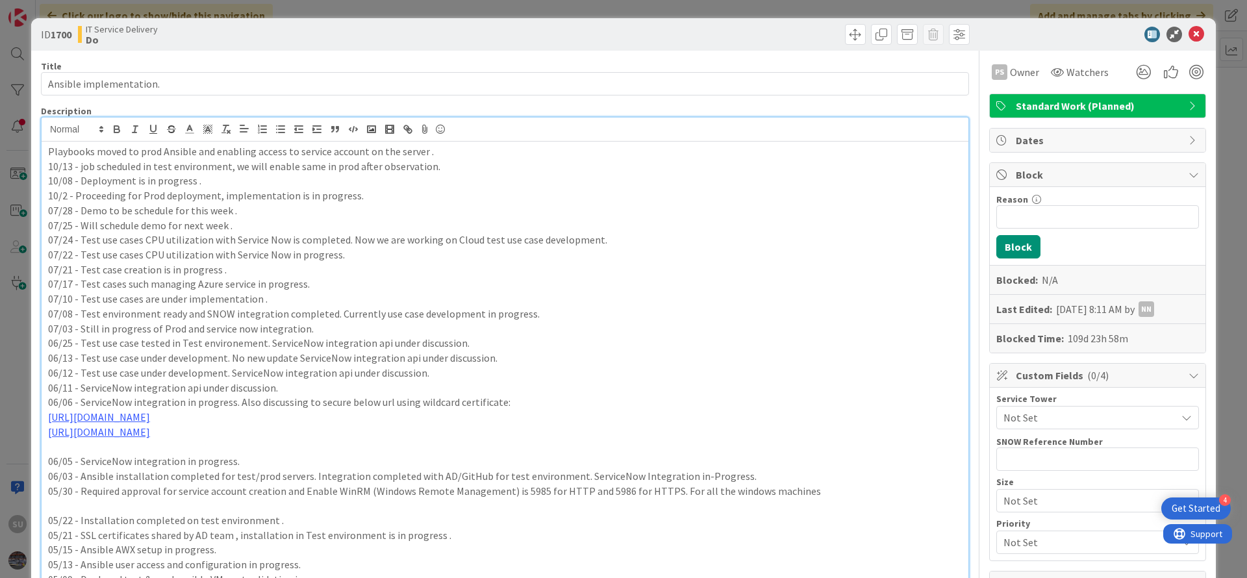
click at [45, 149] on div "Playbooks moved to prod Ansible and enabling access to service account on the s…" at bounding box center [505, 378] width 927 height 473
click at [670, 218] on p "07/25 - Will schedule demo for next week ." at bounding box center [505, 225] width 914 height 15
click at [1189, 36] on icon at bounding box center [1197, 35] width 16 height 16
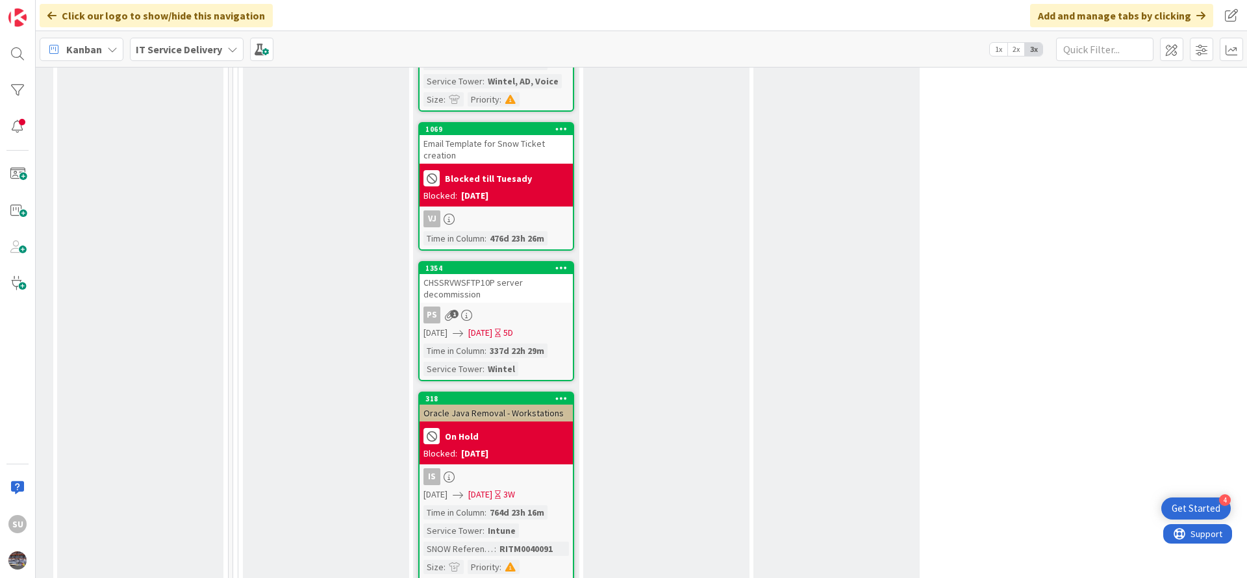
scroll to position [4579, 669]
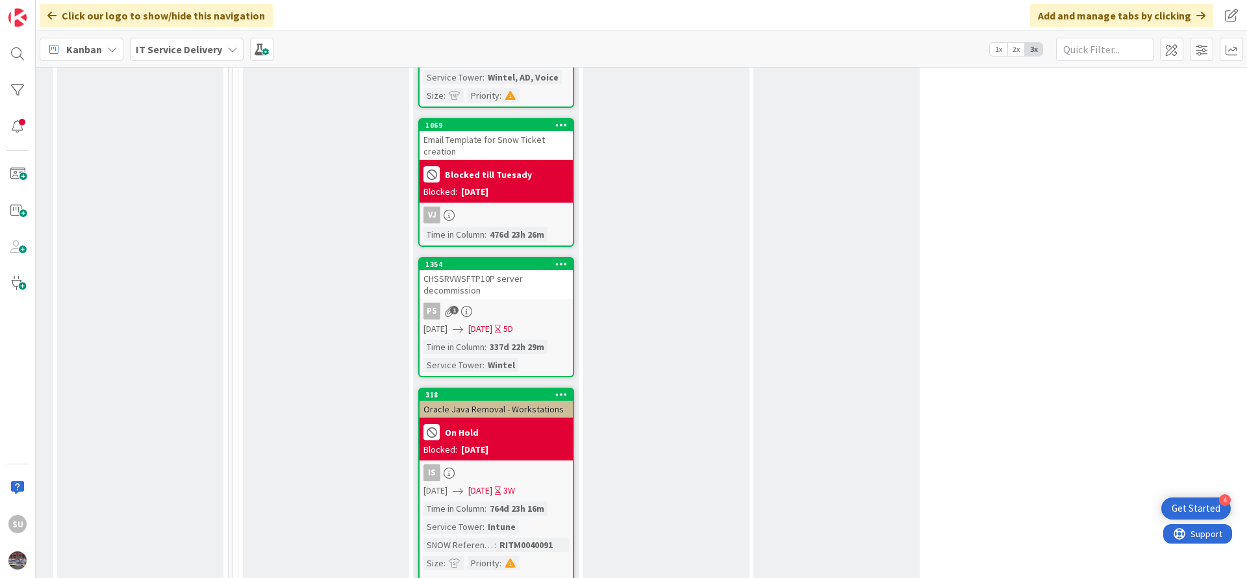
click at [521, 303] on div "PS 1" at bounding box center [496, 311] width 153 height 17
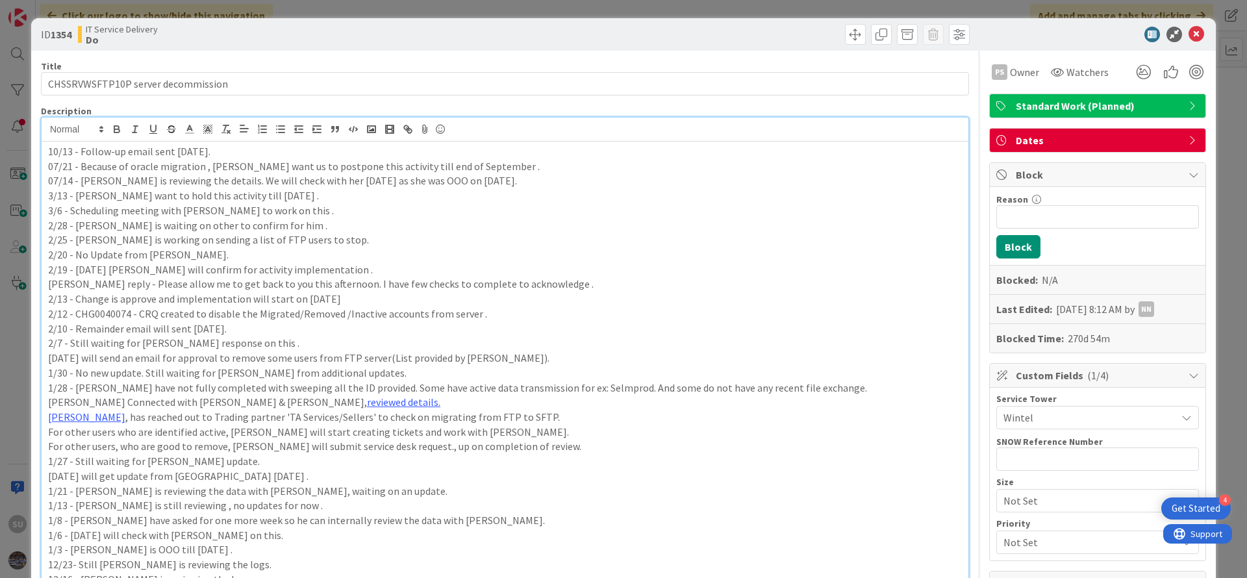
click at [51, 131] on div "10/13 - Follow-up email sent [DATE]. 07/21 - Because of oracle migration , [PER…" at bounding box center [505, 566] width 927 height 896
click at [44, 153] on div "10/13 - Follow-up email sent [DATE]. 07/21 - Because of oracle migration , [PER…" at bounding box center [505, 578] width 927 height 872
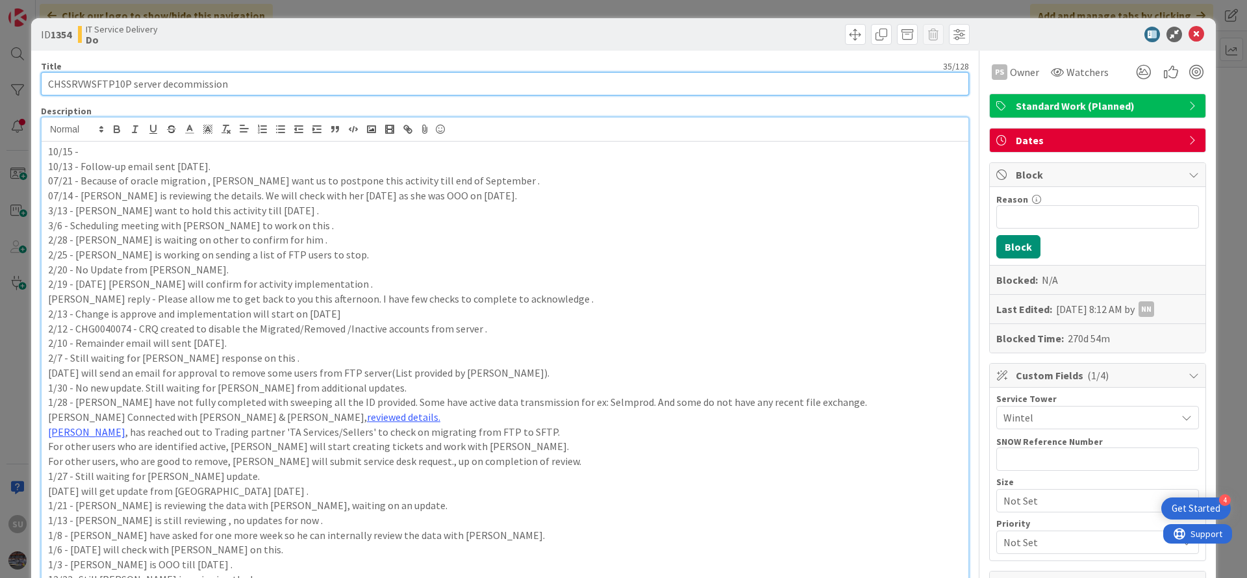
click at [68, 79] on input "CHSSRVWSFTP10P server decommission" at bounding box center [505, 83] width 928 height 23
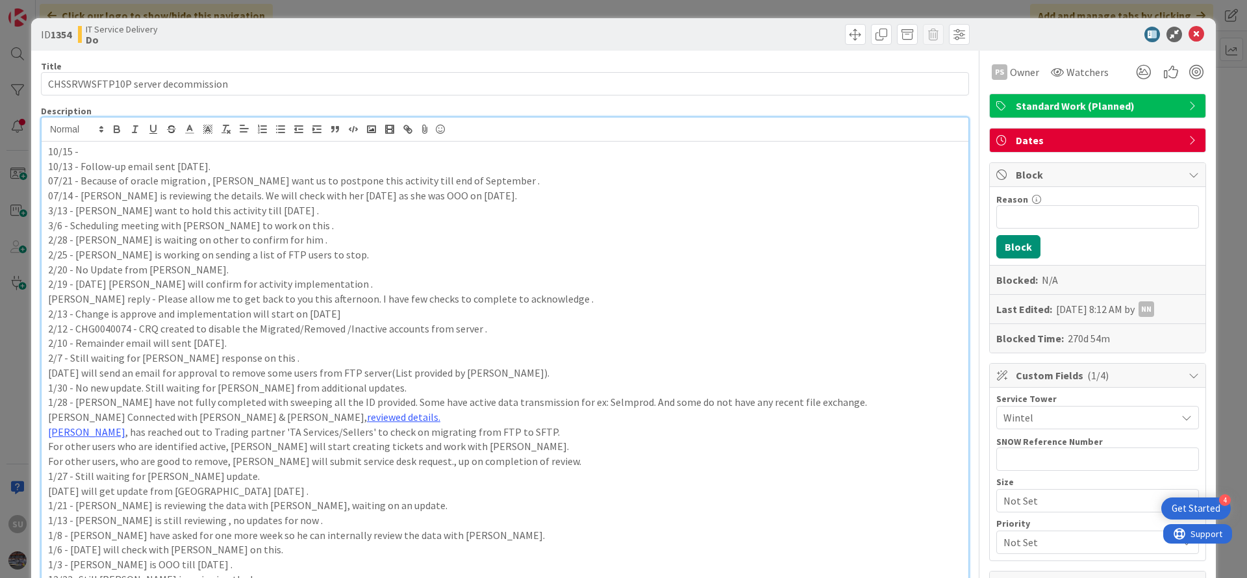
click at [112, 155] on p "10/15 -" at bounding box center [505, 151] width 914 height 15
click at [266, 148] on p "10/15 - [PERSON_NAME] and [PERSON_NAME] is working with" at bounding box center [505, 151] width 914 height 15
click at [332, 146] on p "10/15 - [PERSON_NAME] and [PERSON_NAME] is working with [PERSON_NAME] to" at bounding box center [505, 151] width 914 height 15
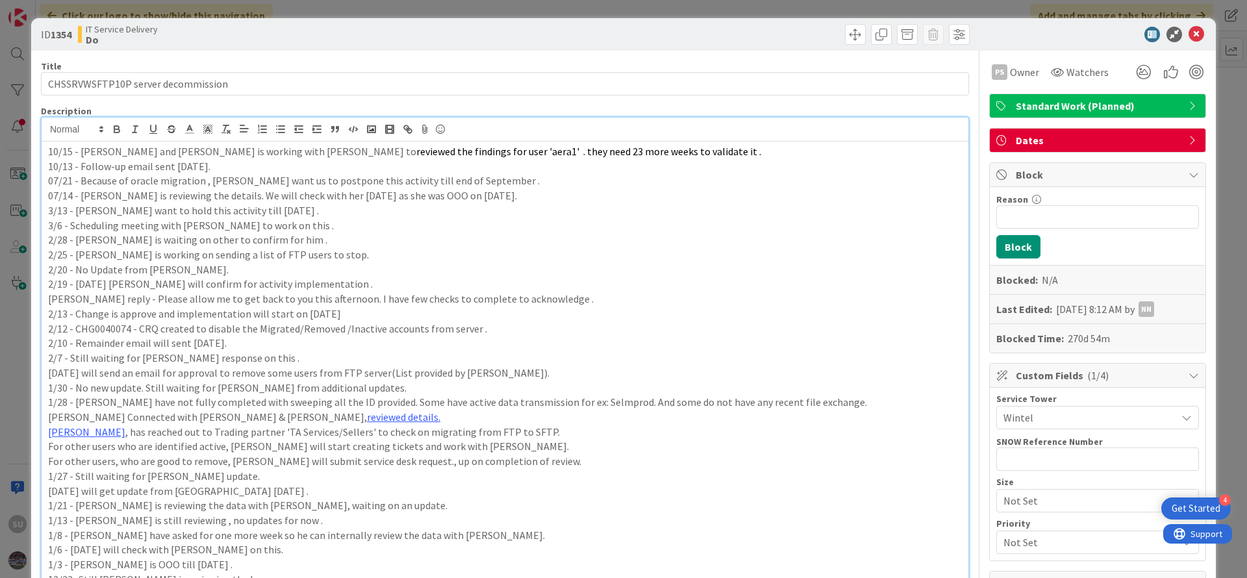
click at [521, 145] on span "reviewed the findings for user 'aera1' . they need 23 more weeks to validate it…" at bounding box center [588, 151] width 345 height 13
click at [665, 156] on p "10/15 - [PERSON_NAME] and [PERSON_NAME] is working with [PERSON_NAME] to review…" at bounding box center [505, 151] width 914 height 15
click at [1189, 37] on icon at bounding box center [1197, 35] width 16 height 16
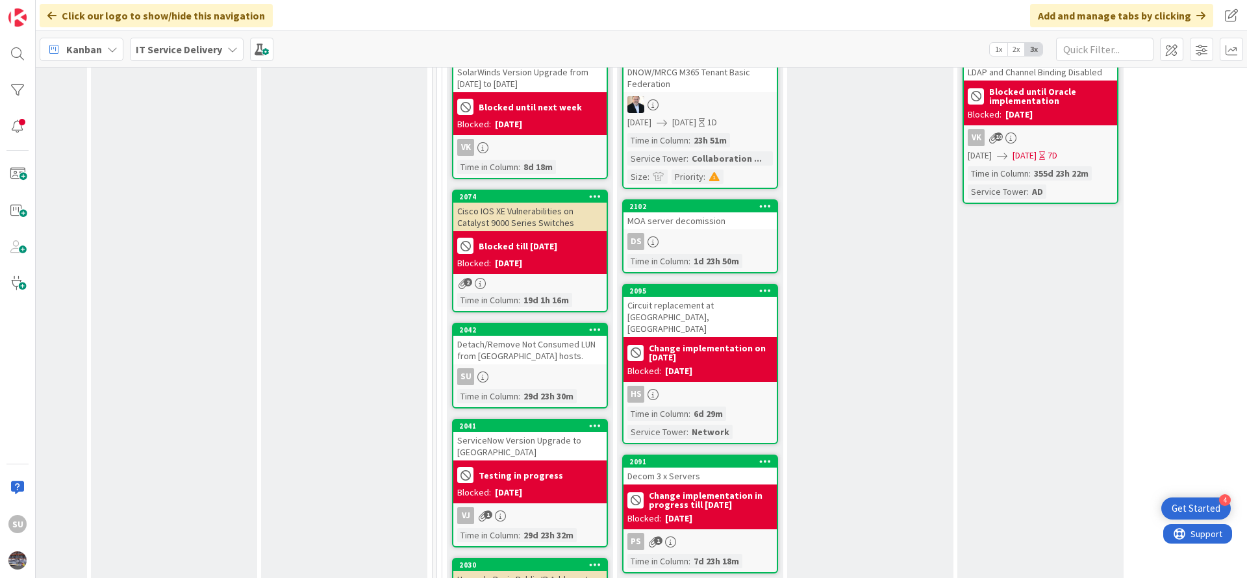
scroll to position [1072, 465]
